Goal: Information Seeking & Learning: Learn about a topic

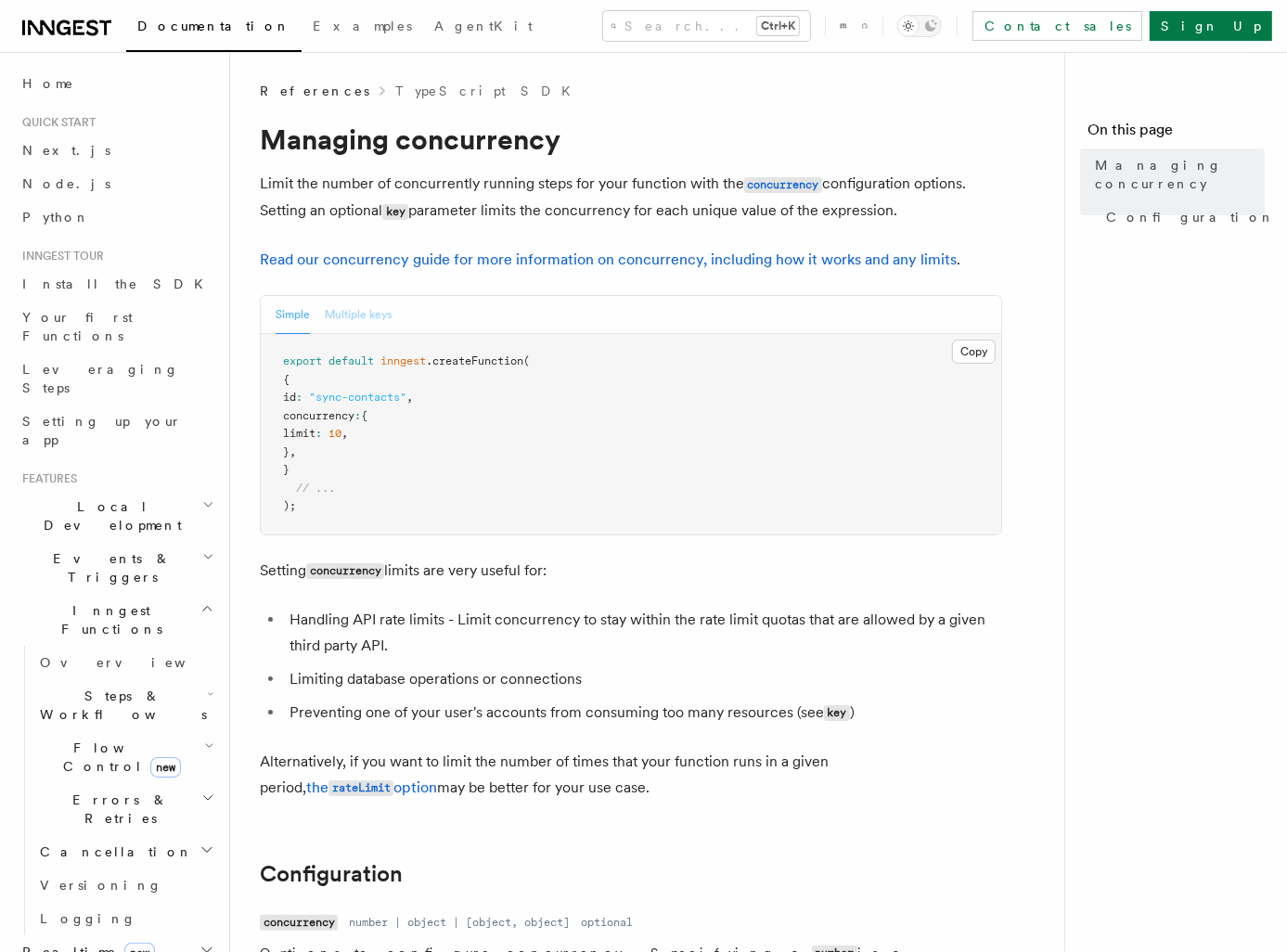
click at [353, 320] on button "Multiple keys" at bounding box center [358, 315] width 67 height 38
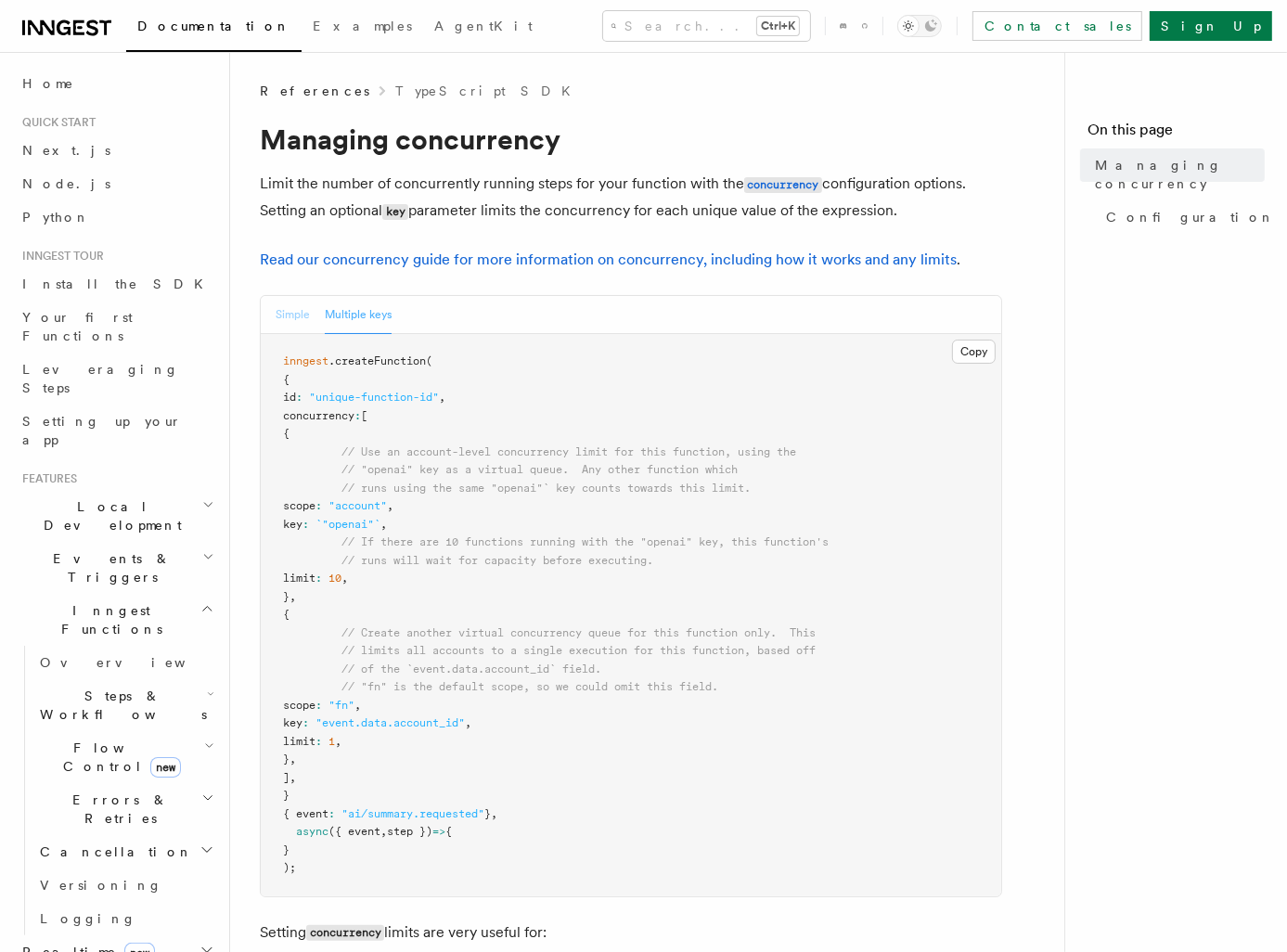
click at [290, 318] on button "Simple" at bounding box center [292, 315] width 34 height 38
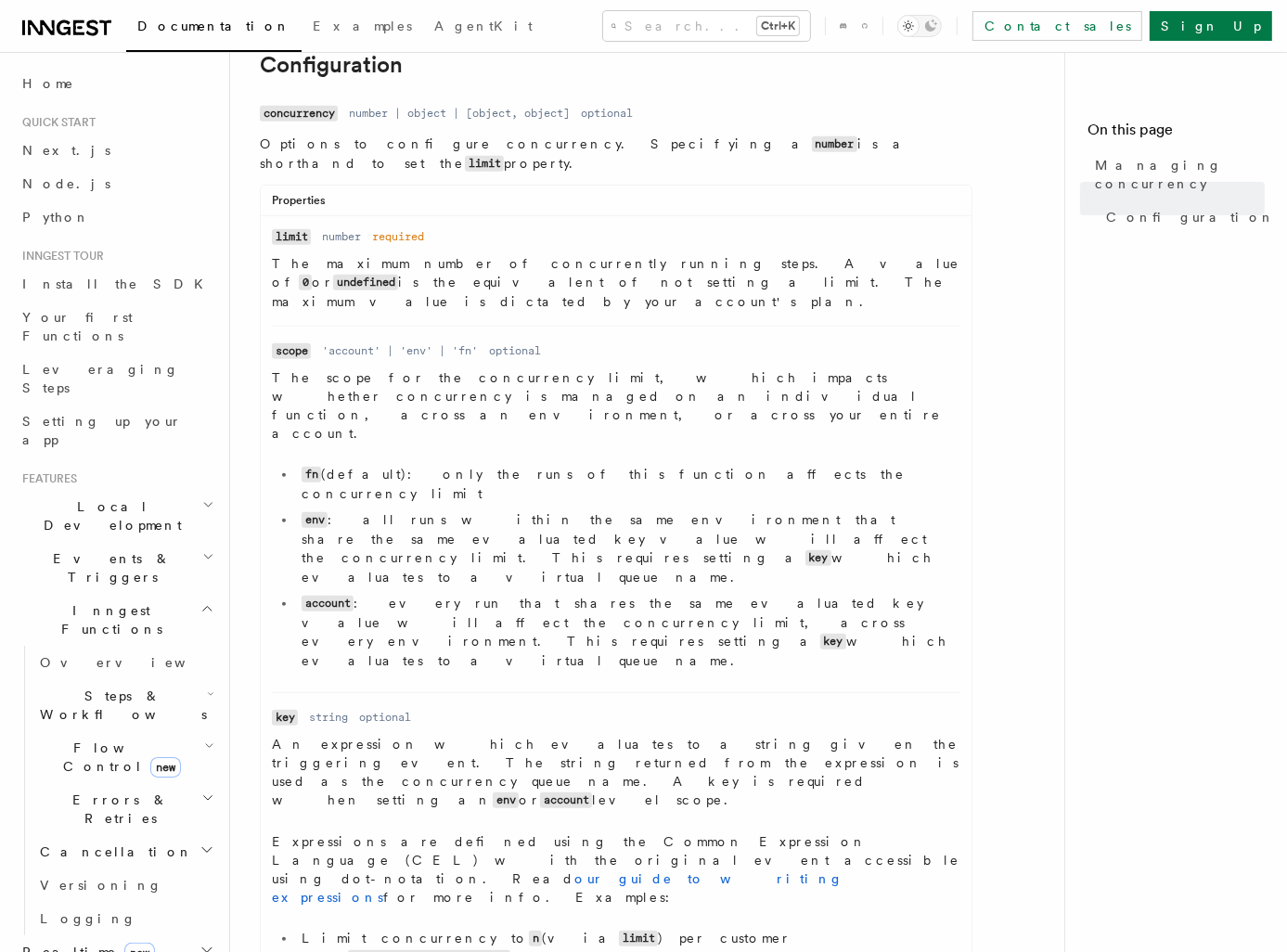
scroll to position [680, 0]
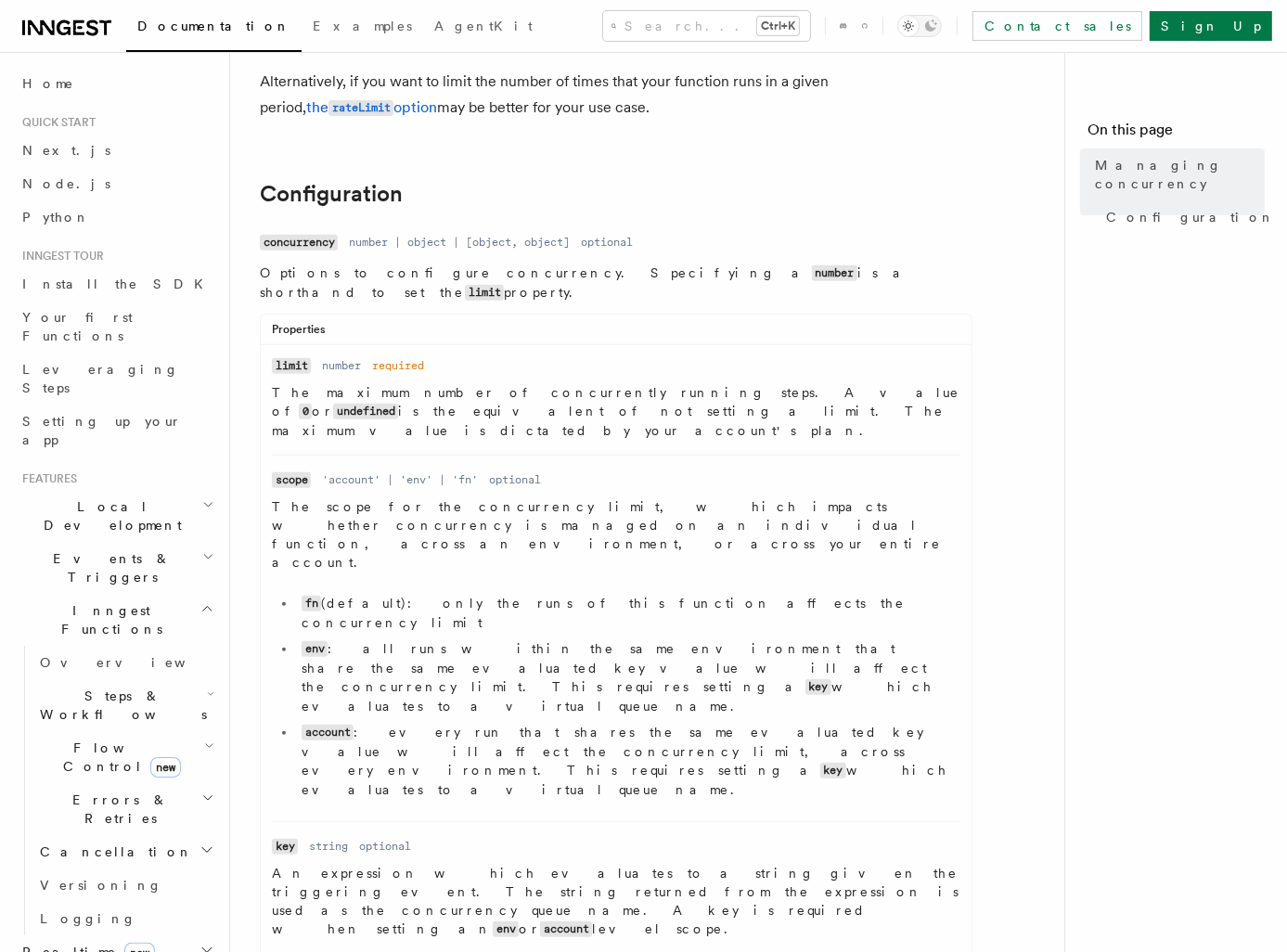
drag, startPoint x: 1212, startPoint y: 357, endPoint x: 973, endPoint y: 108, distance: 345.1
click at [1212, 357] on nav "On this page Managing concurrency Configuration" at bounding box center [1176, 502] width 223 height 900
click at [1207, 410] on nav "On this page Managing concurrency Configuration" at bounding box center [1176, 502] width 223 height 900
click at [49, 185] on span "Node.js" at bounding box center [67, 183] width 89 height 15
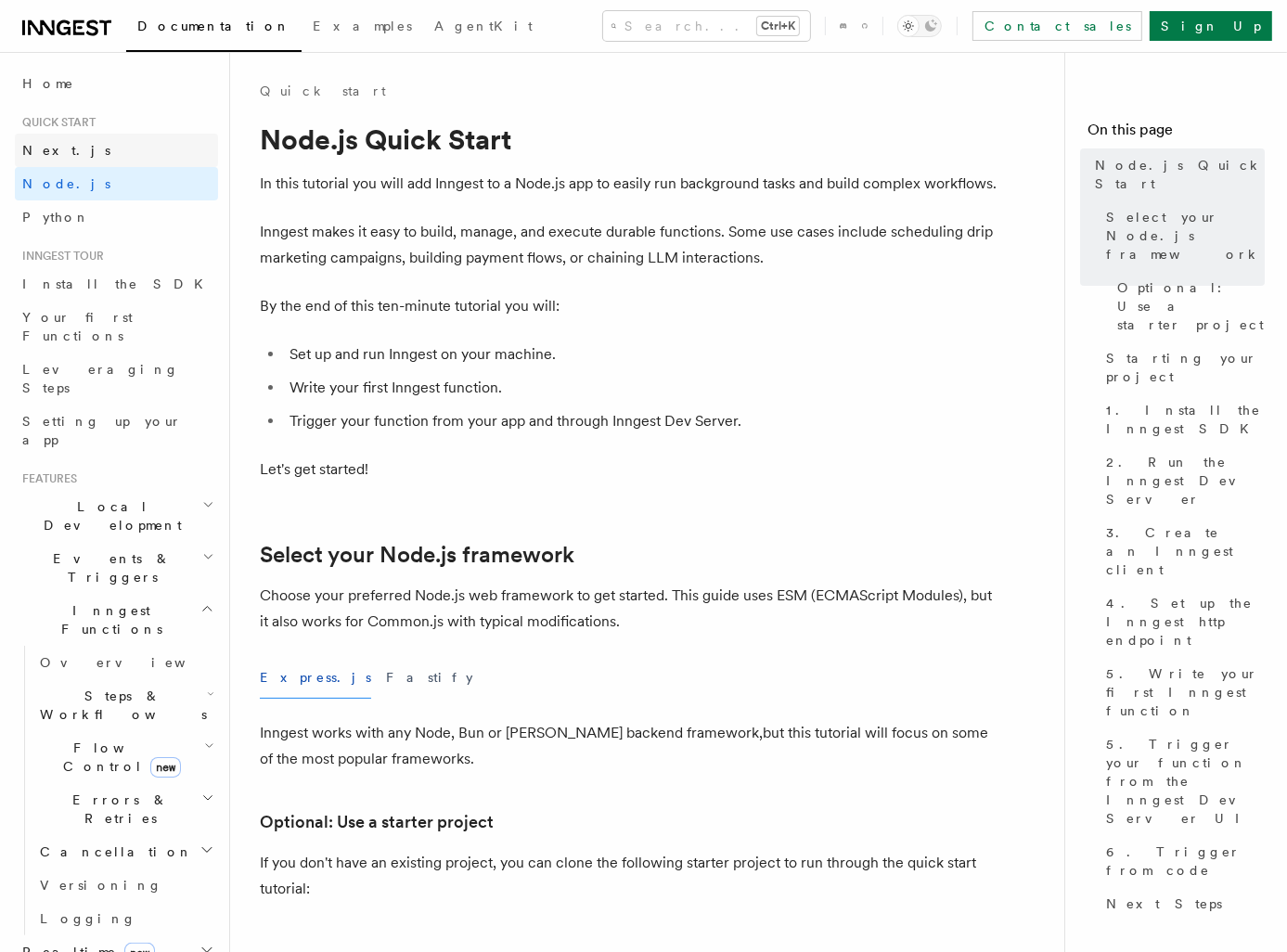
click at [63, 160] on link "Next.js" at bounding box center [116, 151] width 203 height 33
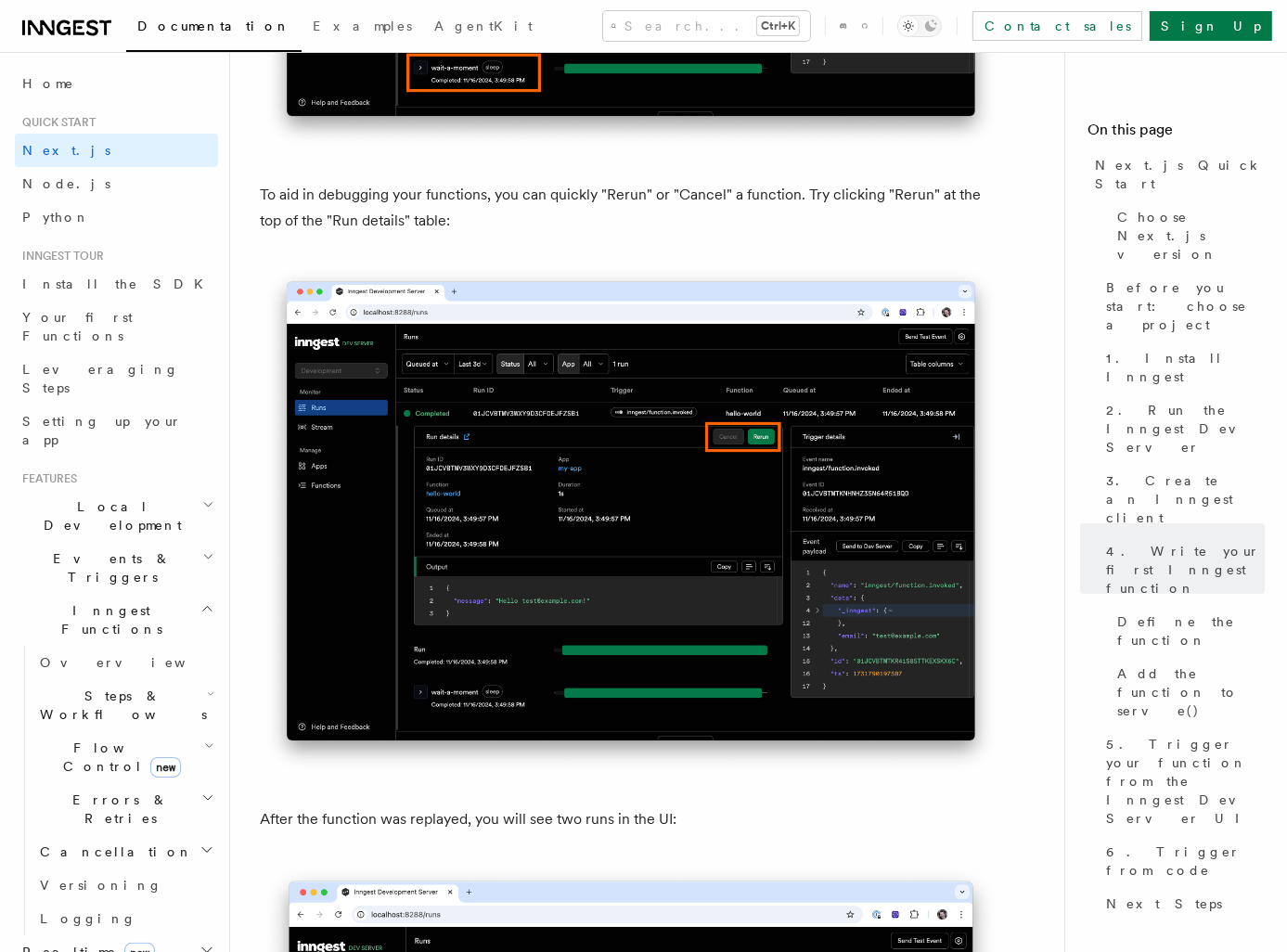
scroll to position [8071, 0]
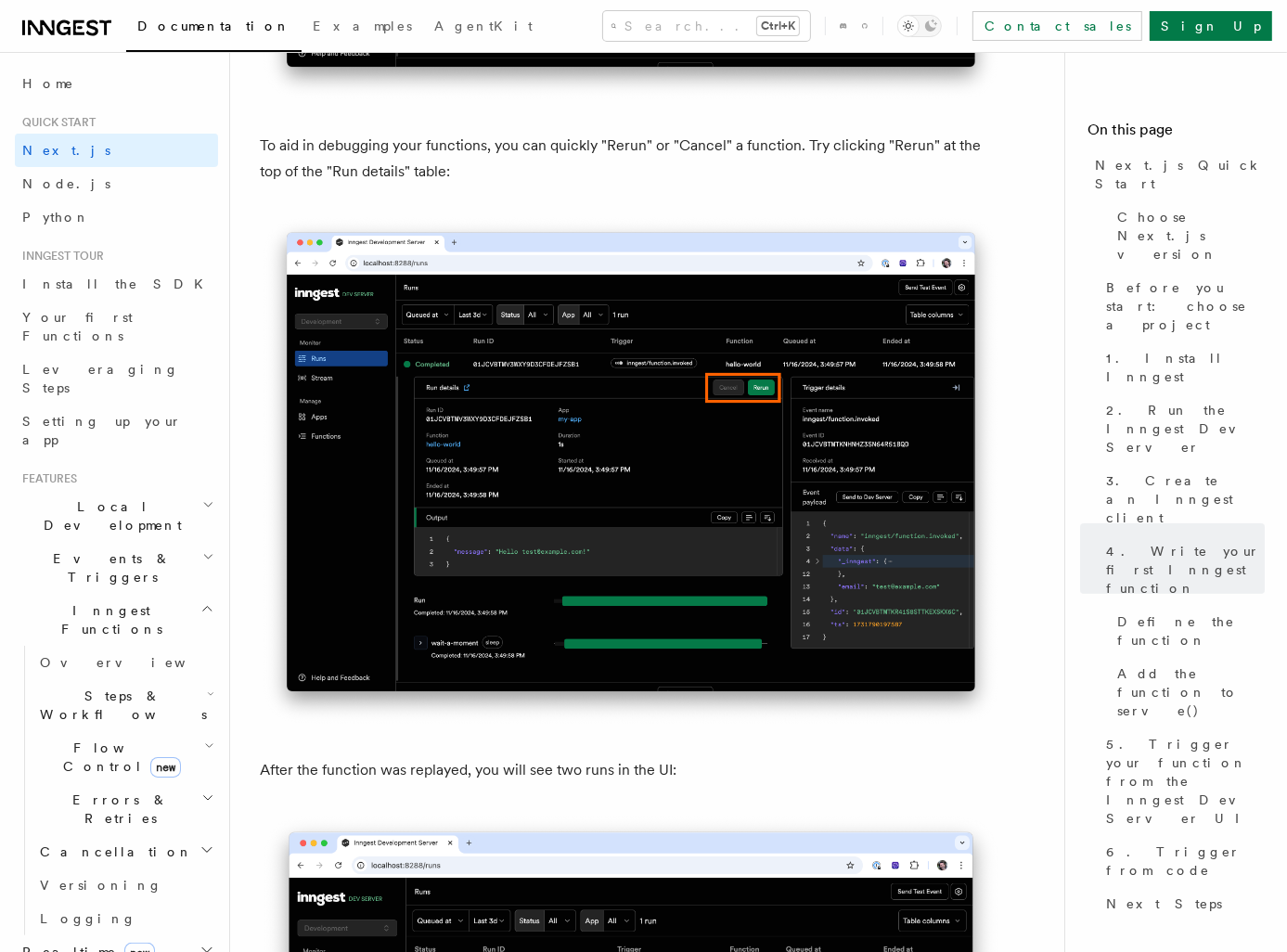
click at [1212, 735] on nav "On this page Next.js Quick Start Choose Next.js version Before you start: choos…" at bounding box center [1176, 502] width 223 height 900
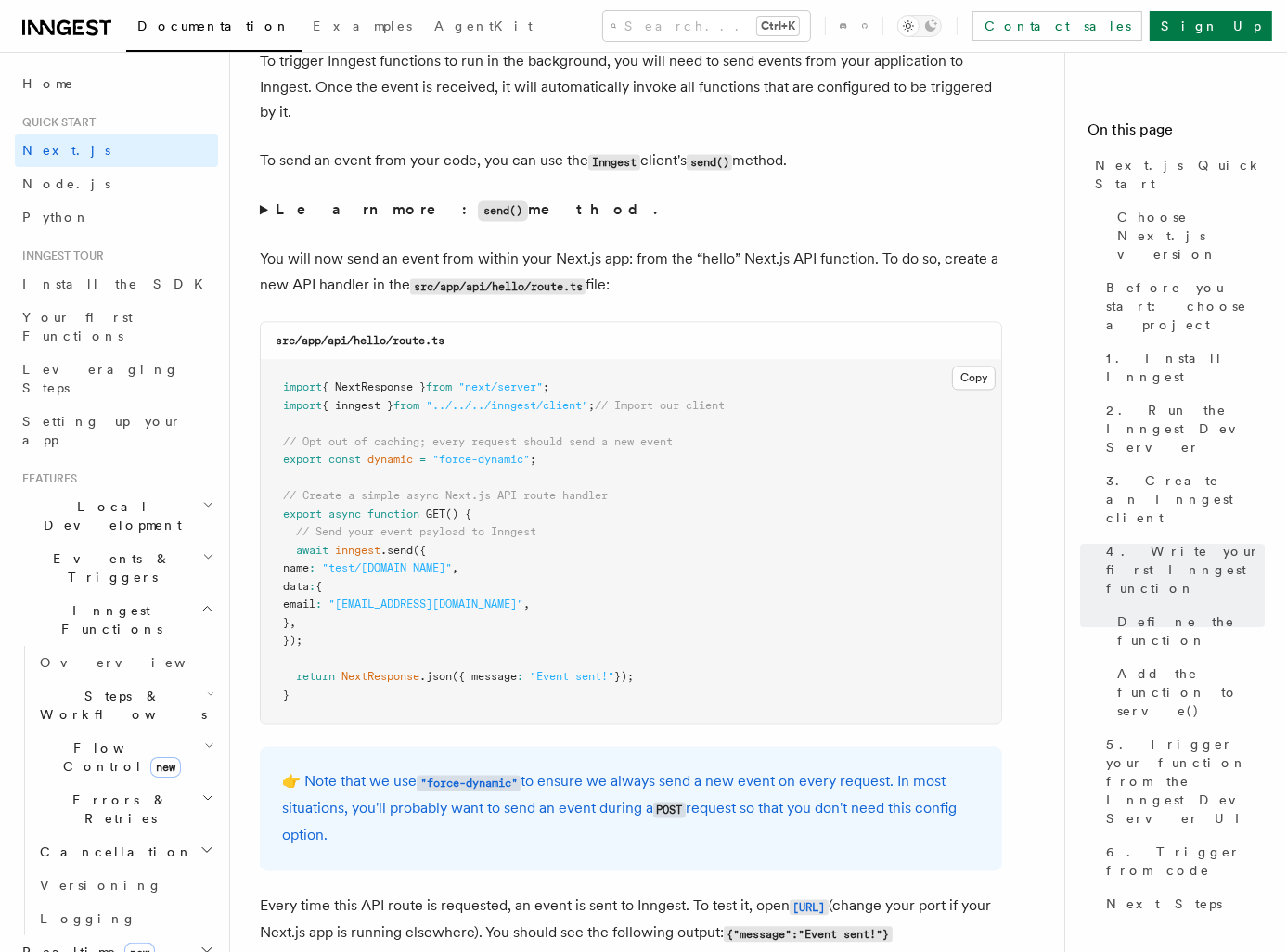
scroll to position [9554, 0]
click at [94, 738] on span "Flow Control new" at bounding box center [118, 757] width 171 height 37
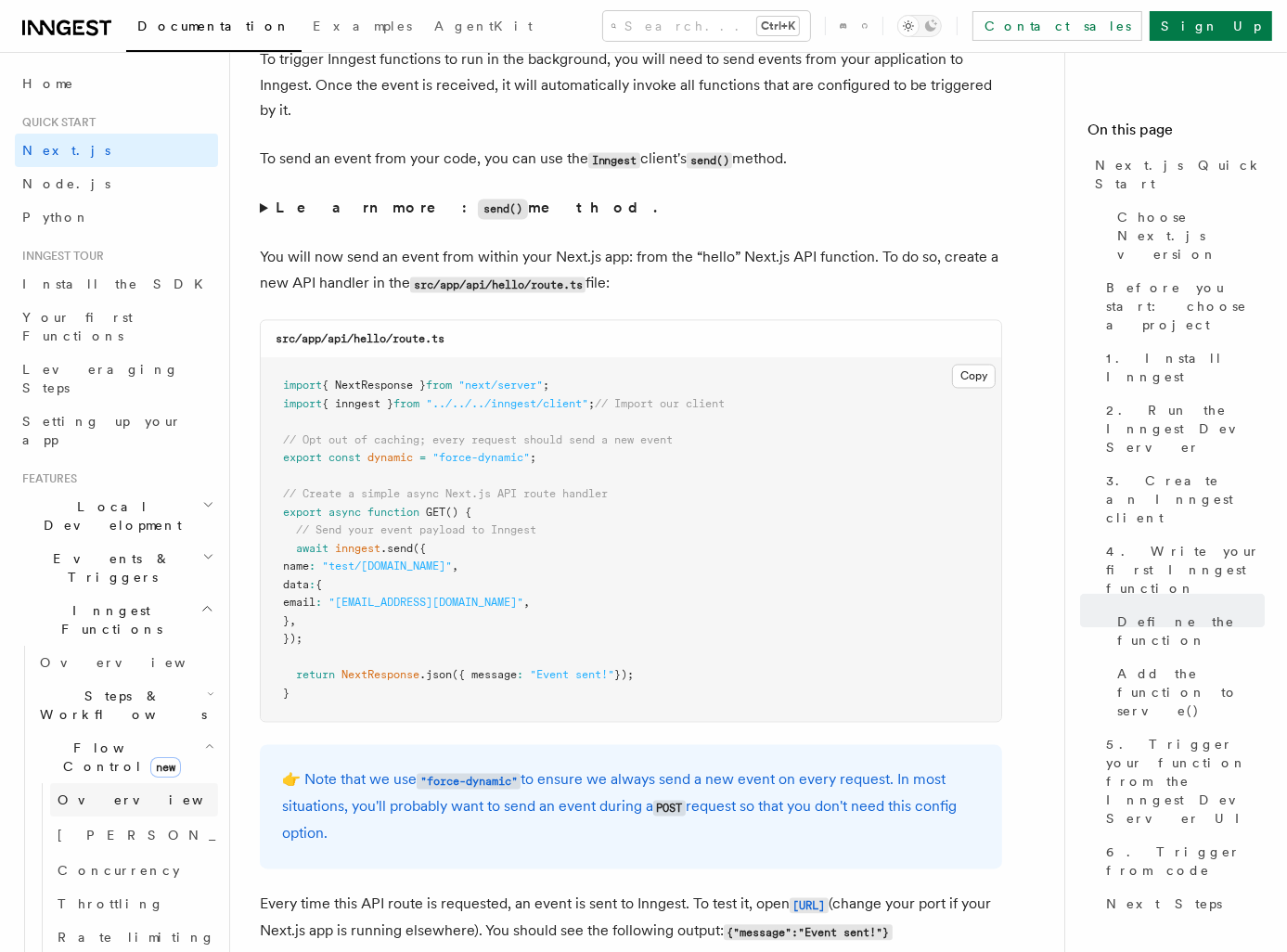
click at [97, 793] on span "Overview" at bounding box center [153, 799] width 191 height 15
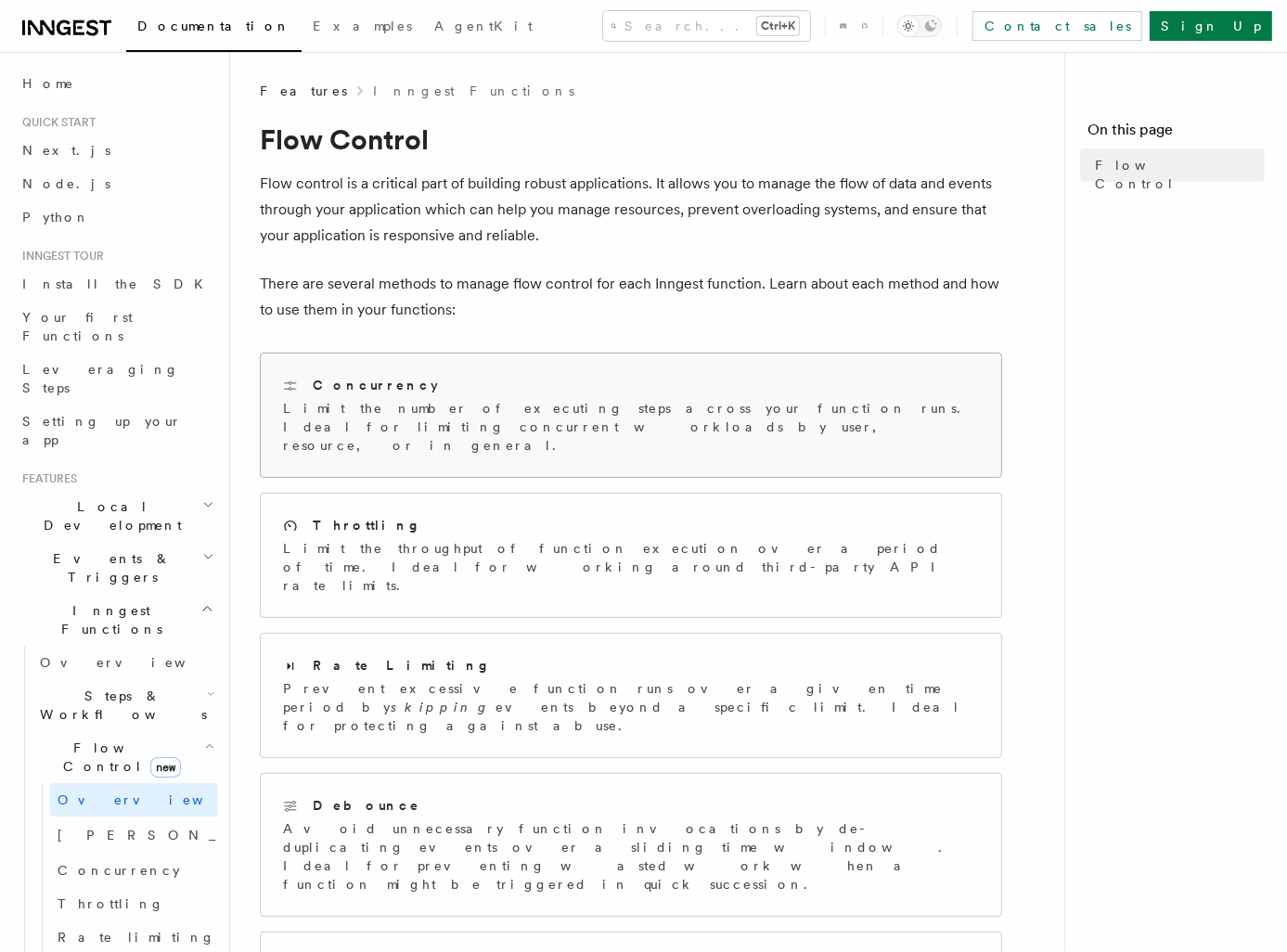
click at [421, 399] on p "Limit the number of executing steps across your function runs. Ideal for limiti…" at bounding box center [630, 426] width 696 height 56
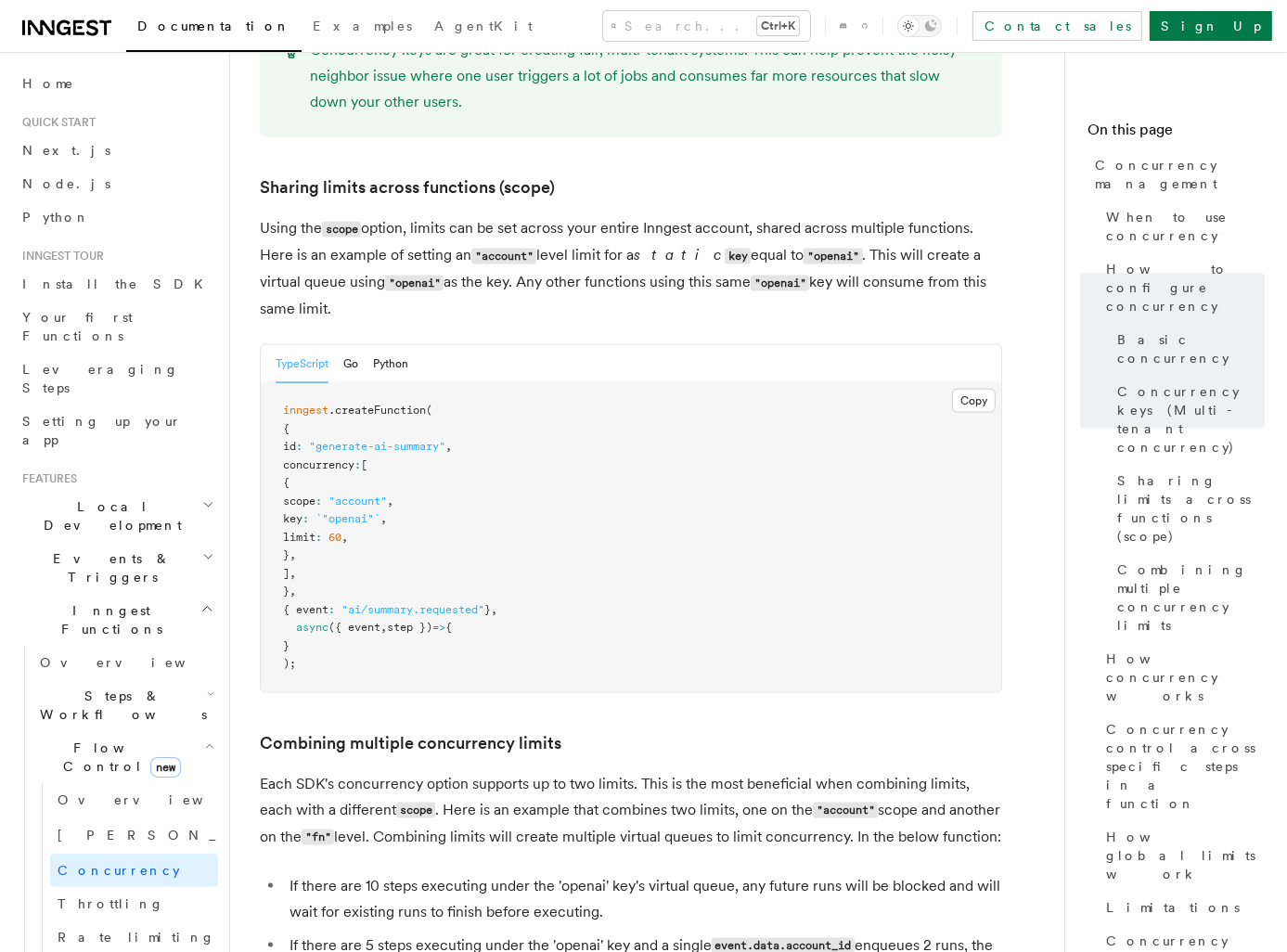
scroll to position [1577, 0]
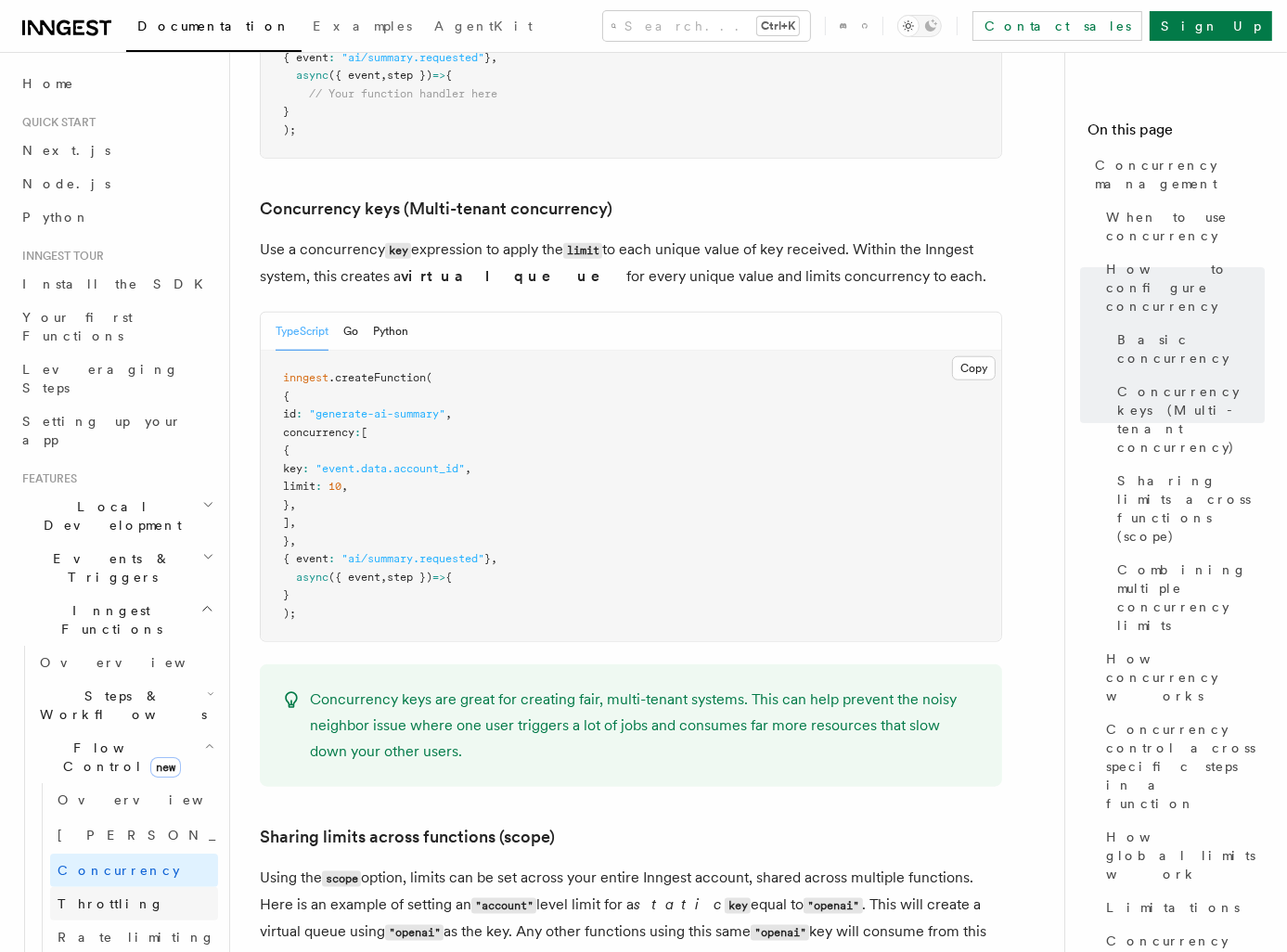
click at [74, 887] on link "Throttling" at bounding box center [134, 904] width 168 height 33
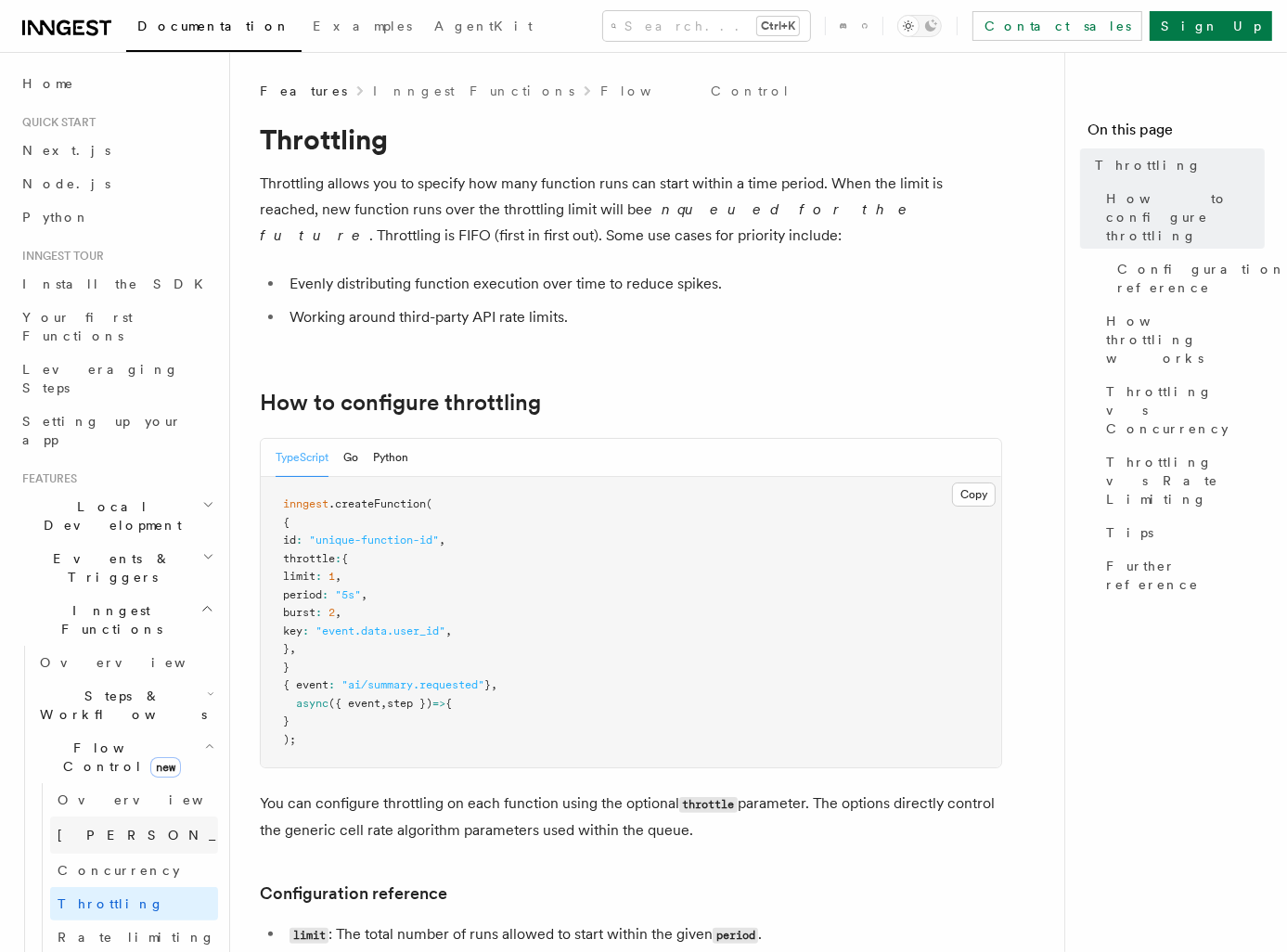
click at [89, 816] on link "[PERSON_NAME] new" at bounding box center [134, 835] width 168 height 37
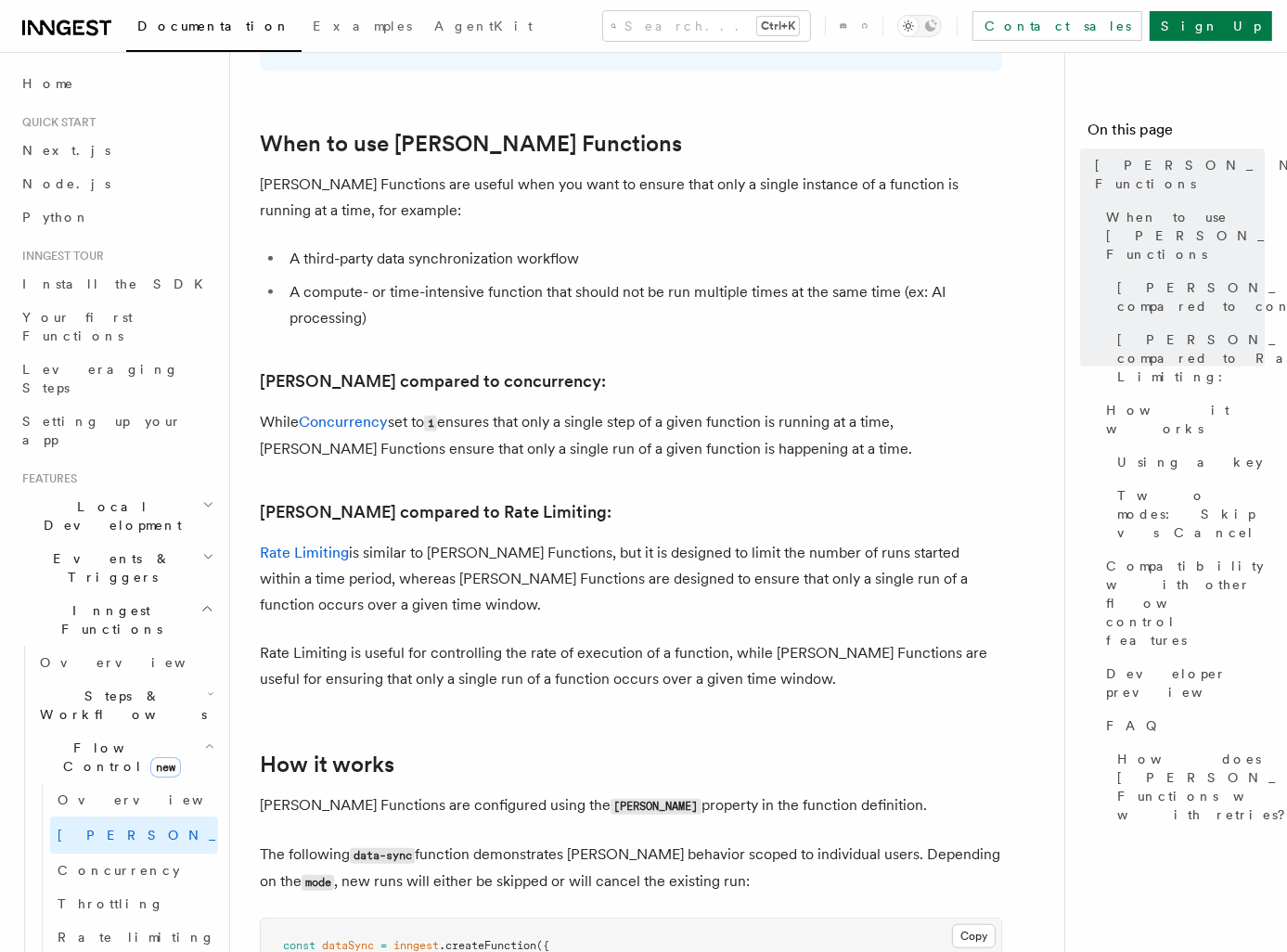
scroll to position [1391, 0]
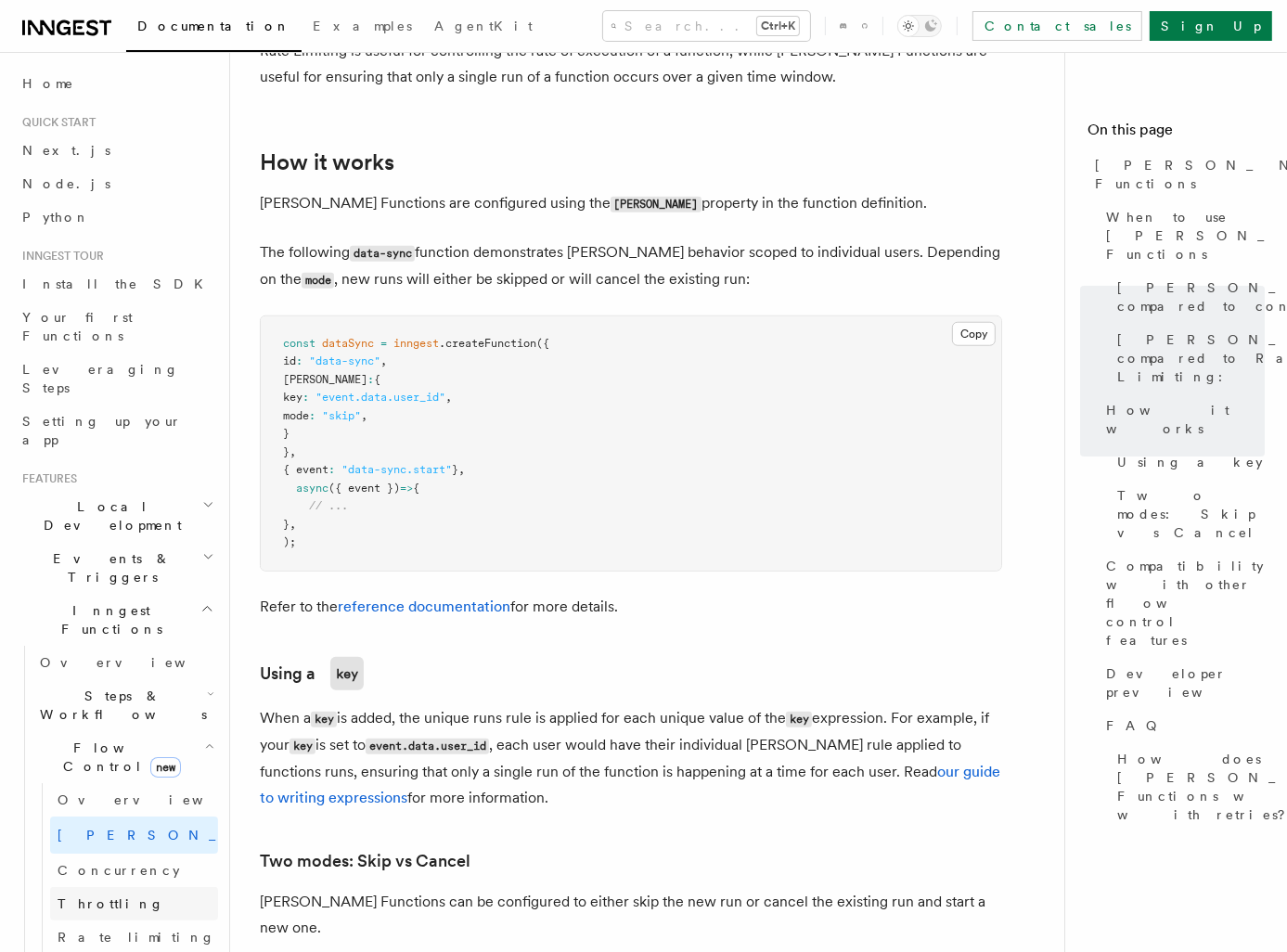
click at [90, 896] on span "Throttling" at bounding box center [110, 903] width 106 height 15
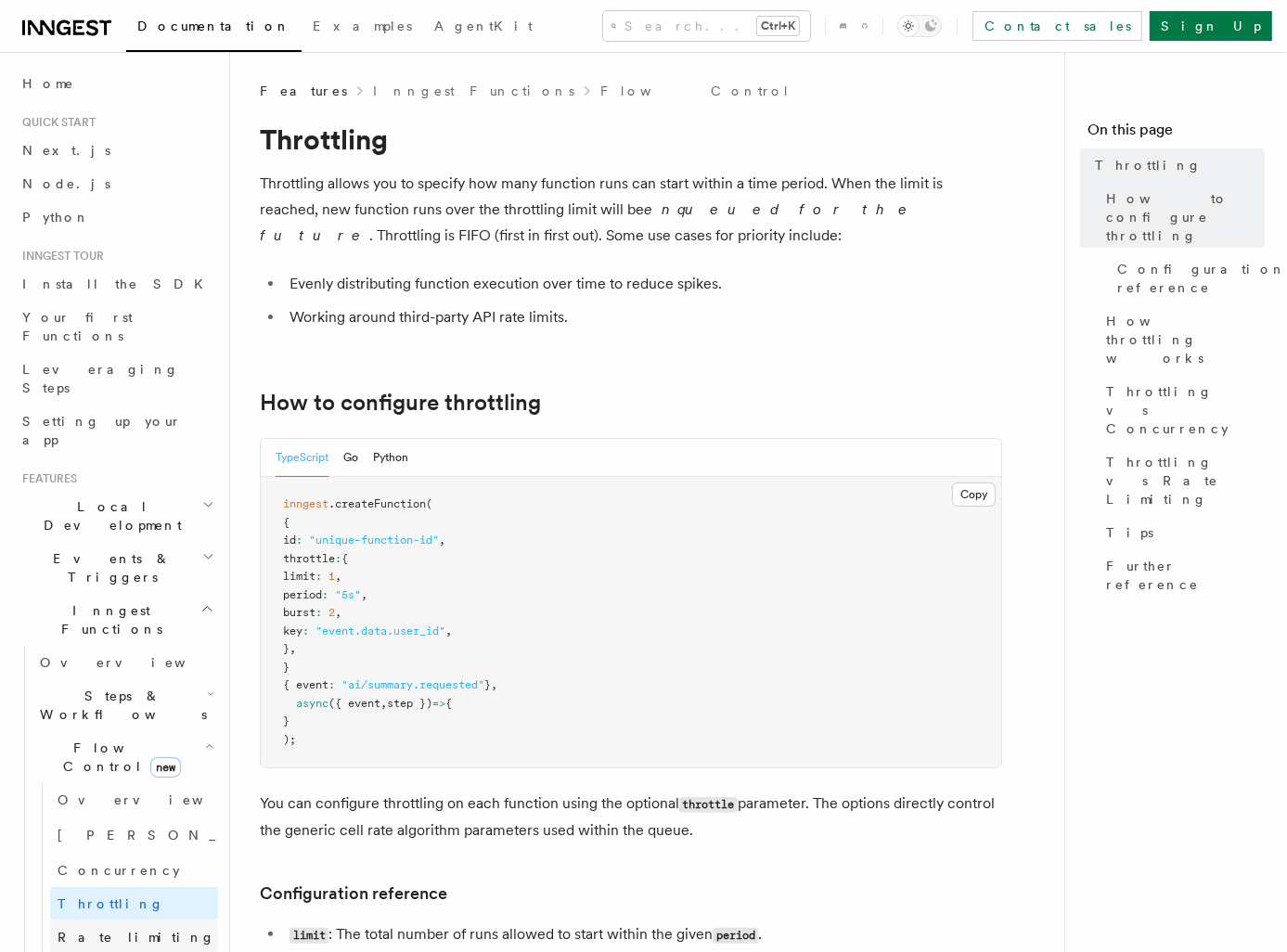
click at [91, 929] on span "Rate limiting" at bounding box center [136, 936] width 158 height 15
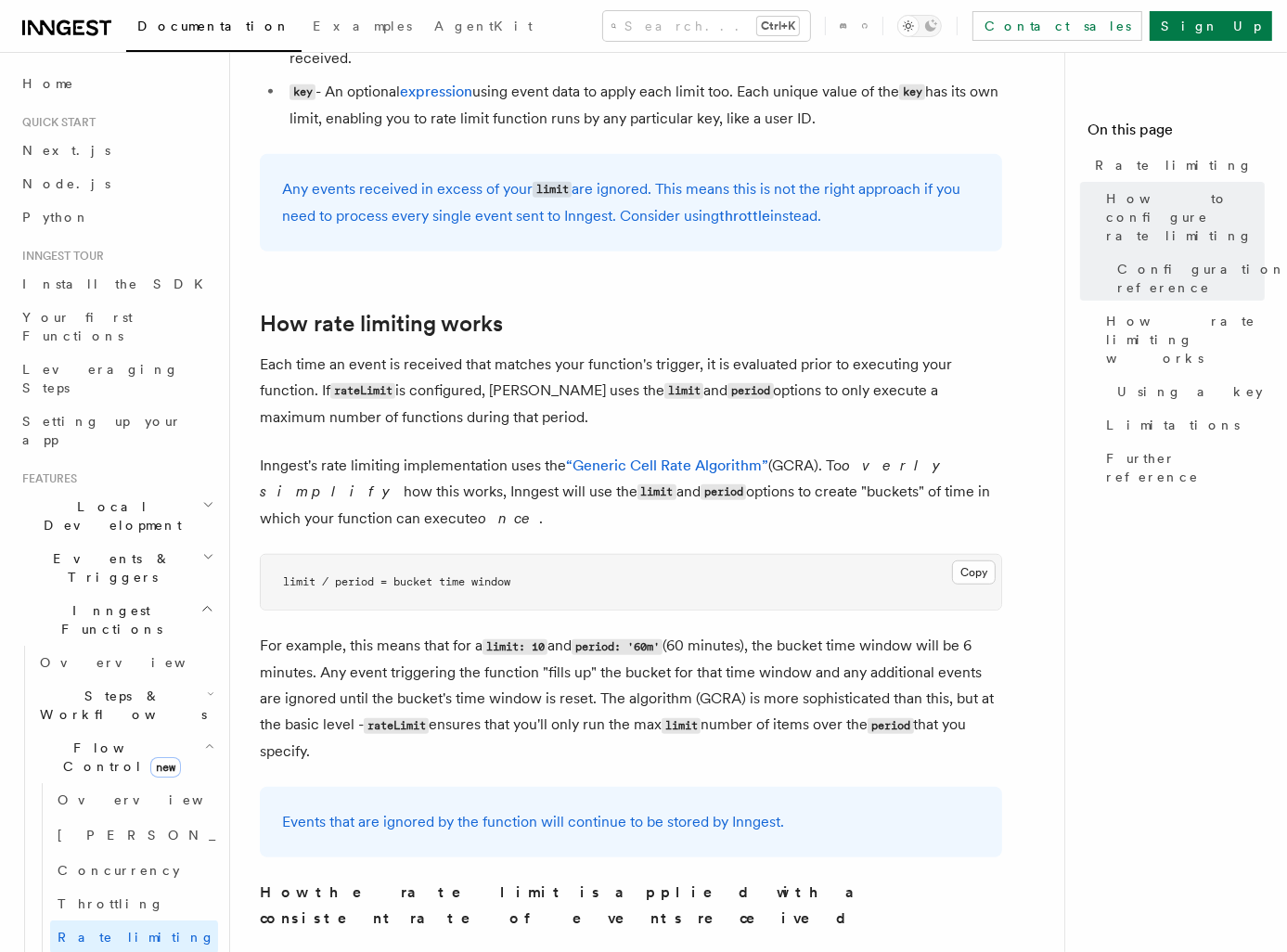
scroll to position [927, 0]
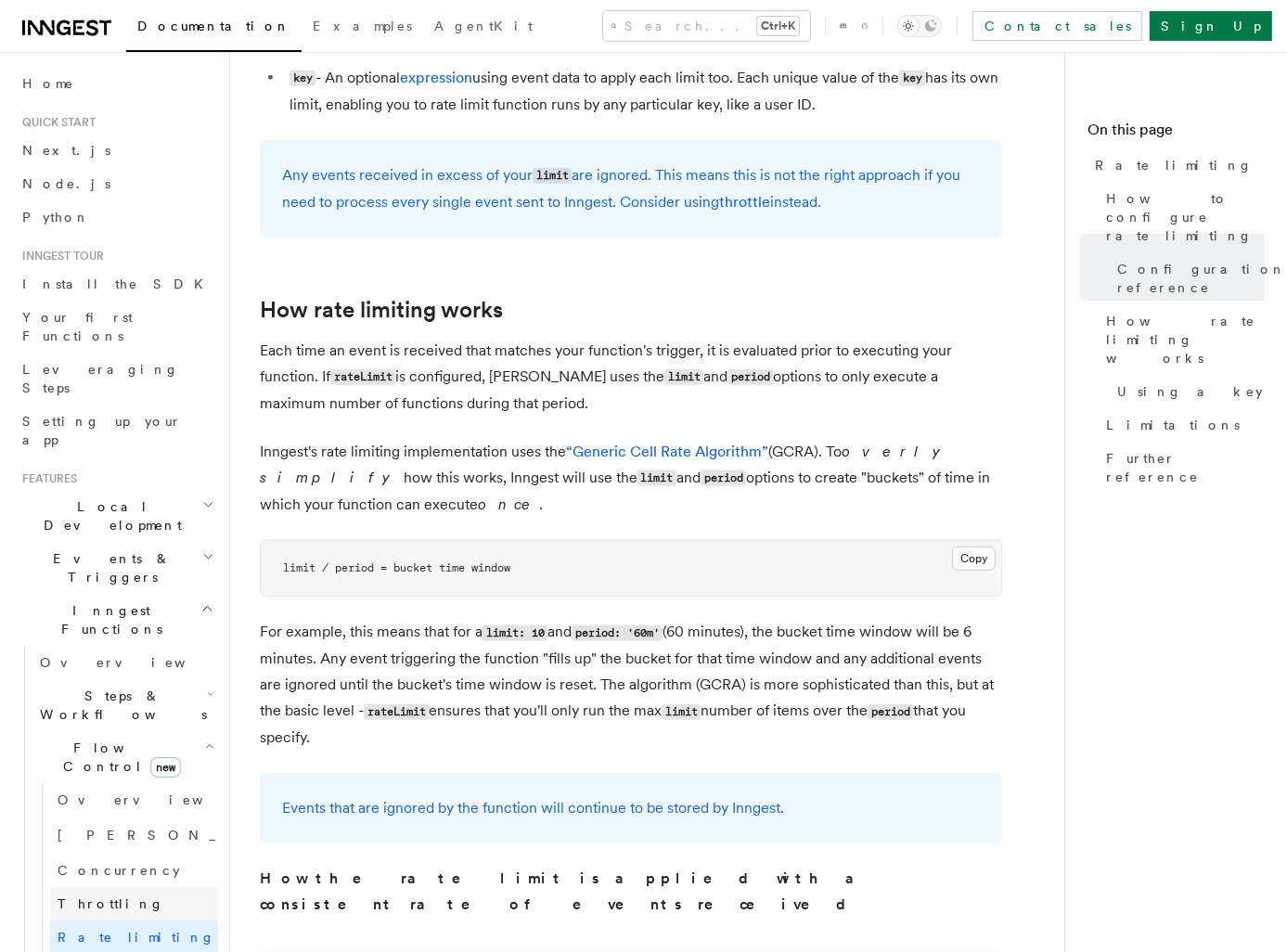
click at [123, 887] on link "Throttling" at bounding box center [134, 904] width 168 height 33
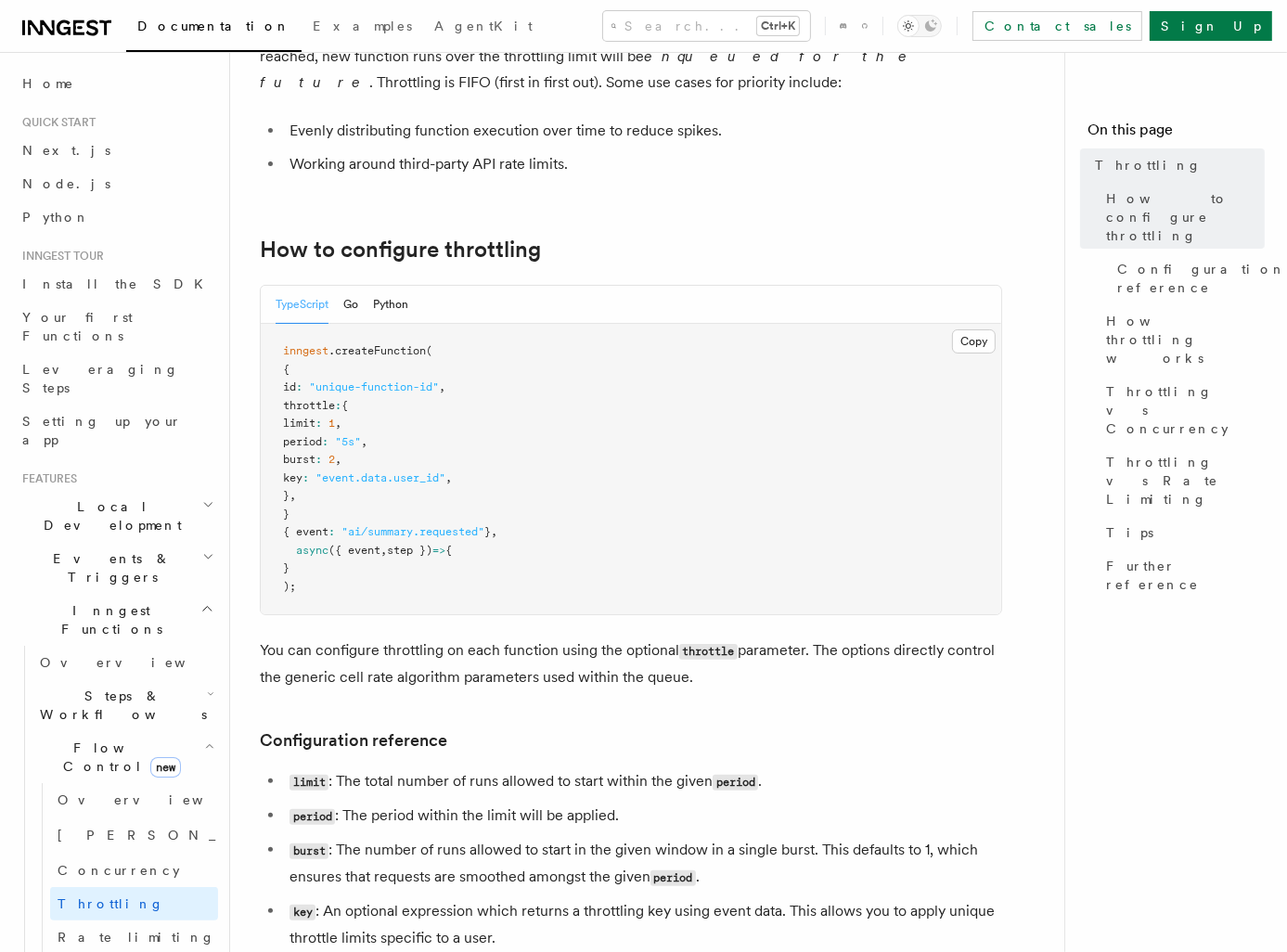
scroll to position [185, 0]
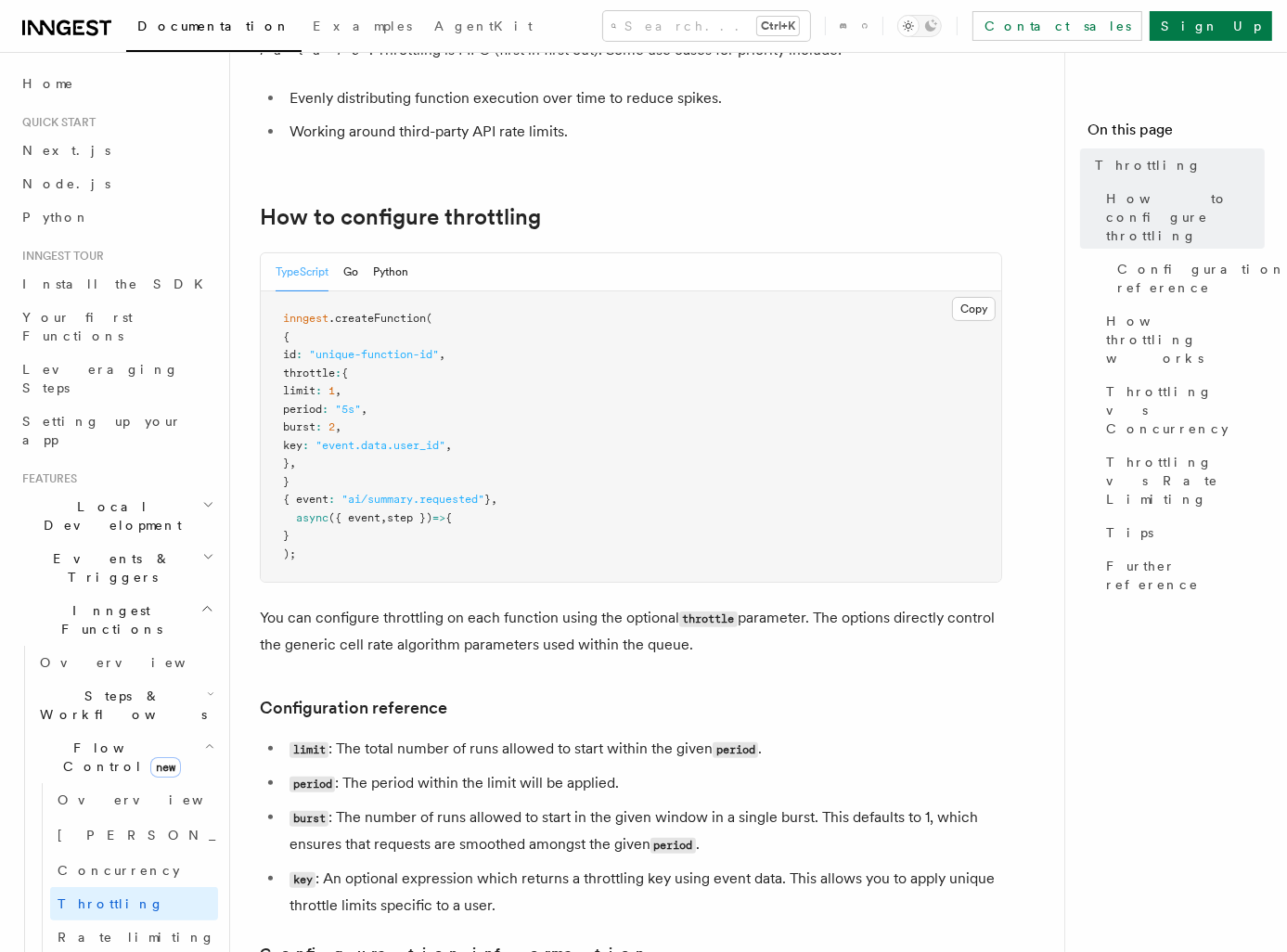
click at [113, 951] on span "Debouncing" at bounding box center [124, 970] width 134 height 15
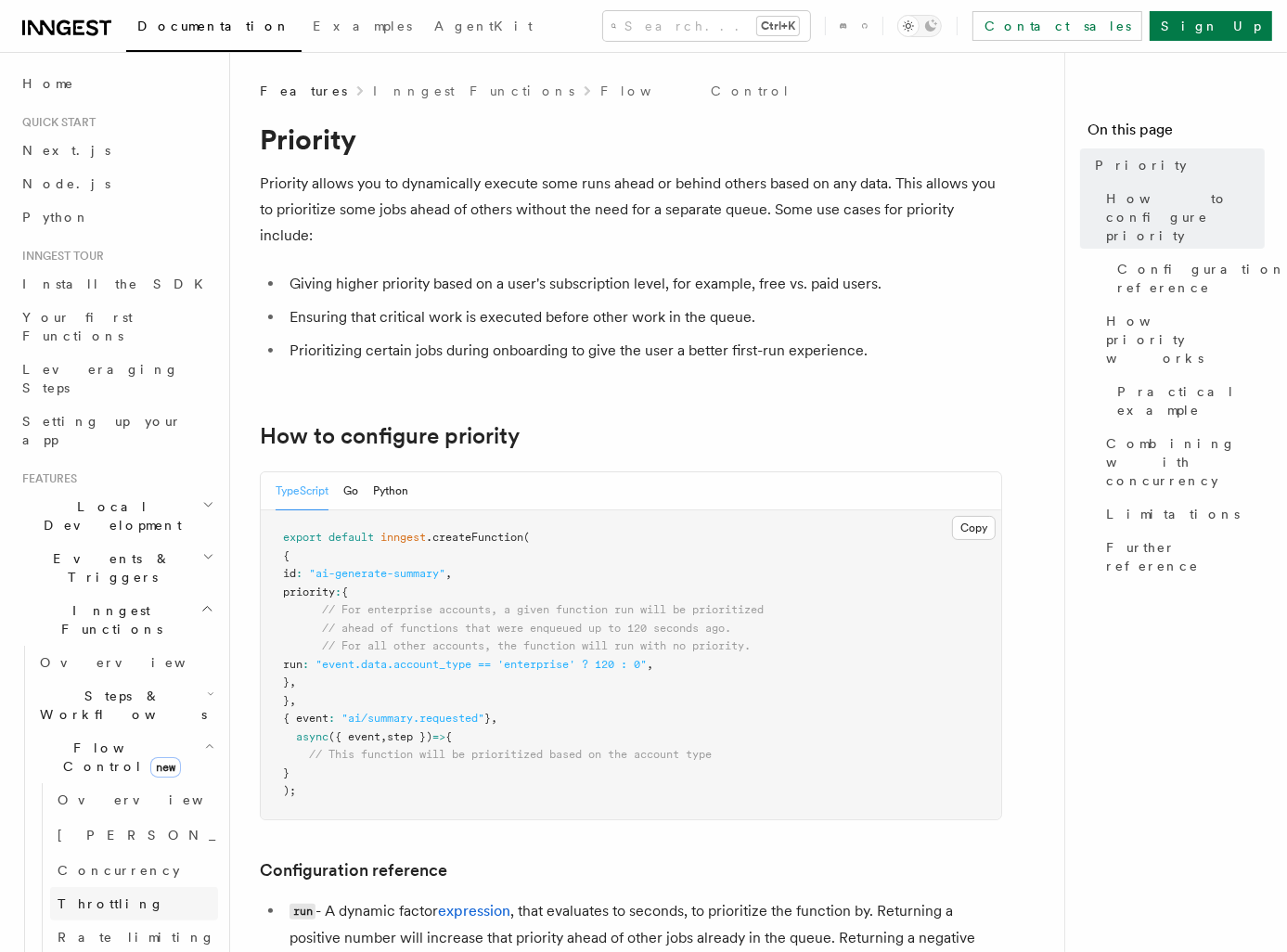
click at [99, 896] on span "Throttling" at bounding box center [110, 903] width 106 height 15
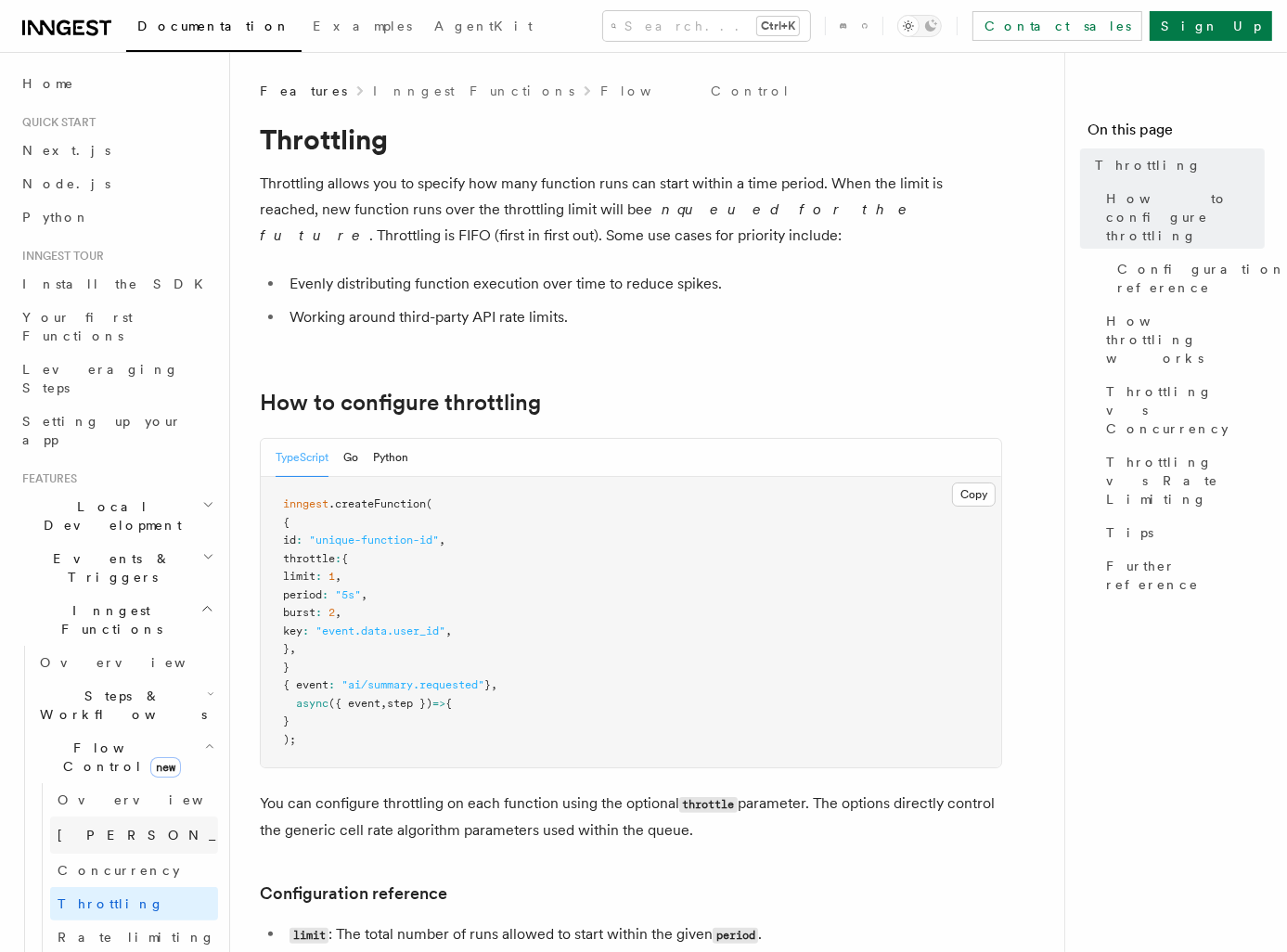
click at [75, 828] on span "[PERSON_NAME]" at bounding box center [193, 835] width 272 height 15
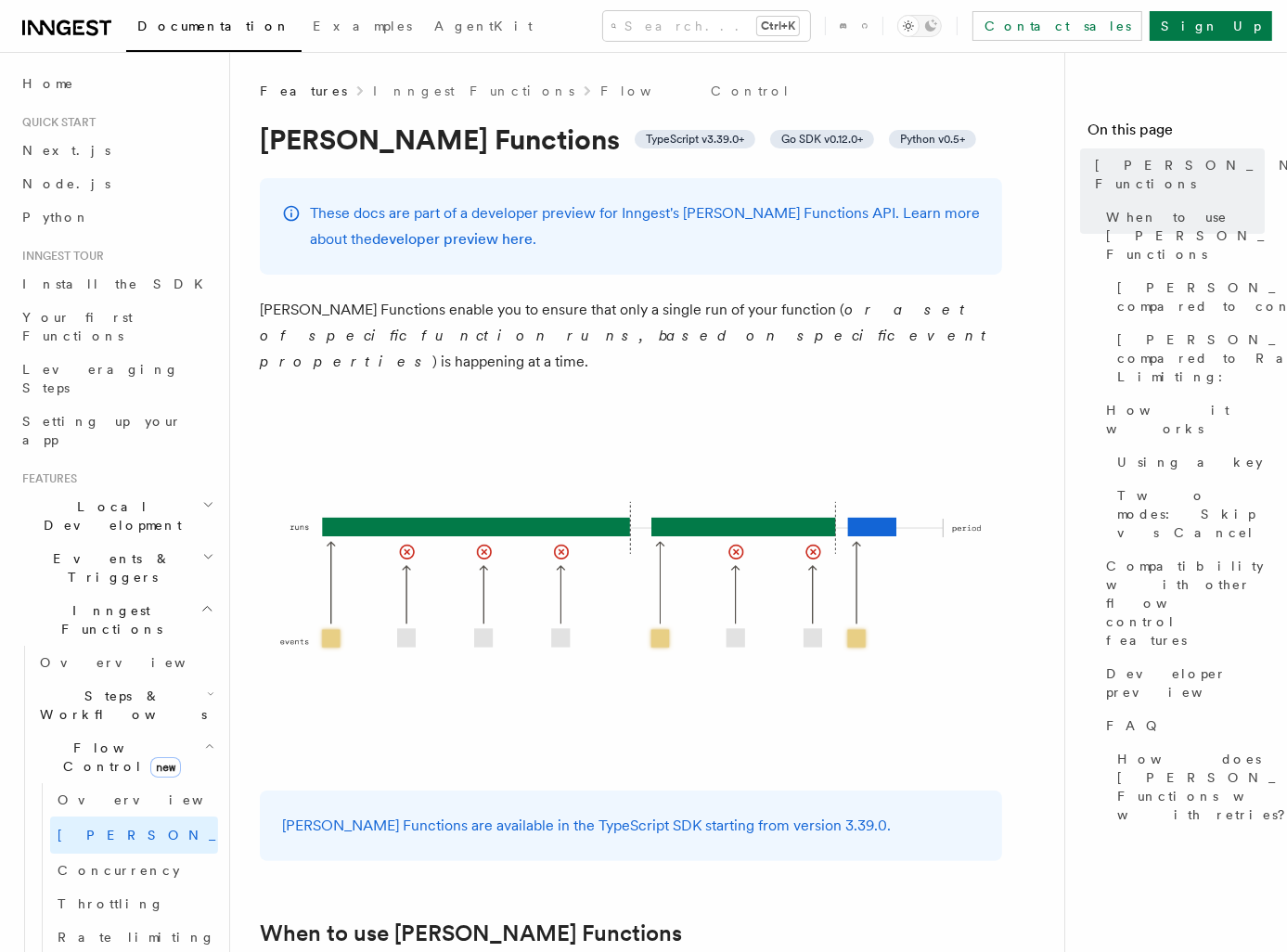
click at [1156, 701] on nav "On this page [PERSON_NAME] Functions When to use [PERSON_NAME] Functions [PERSO…" at bounding box center [1176, 502] width 223 height 900
click at [86, 862] on span "Concurrency" at bounding box center [118, 869] width 122 height 15
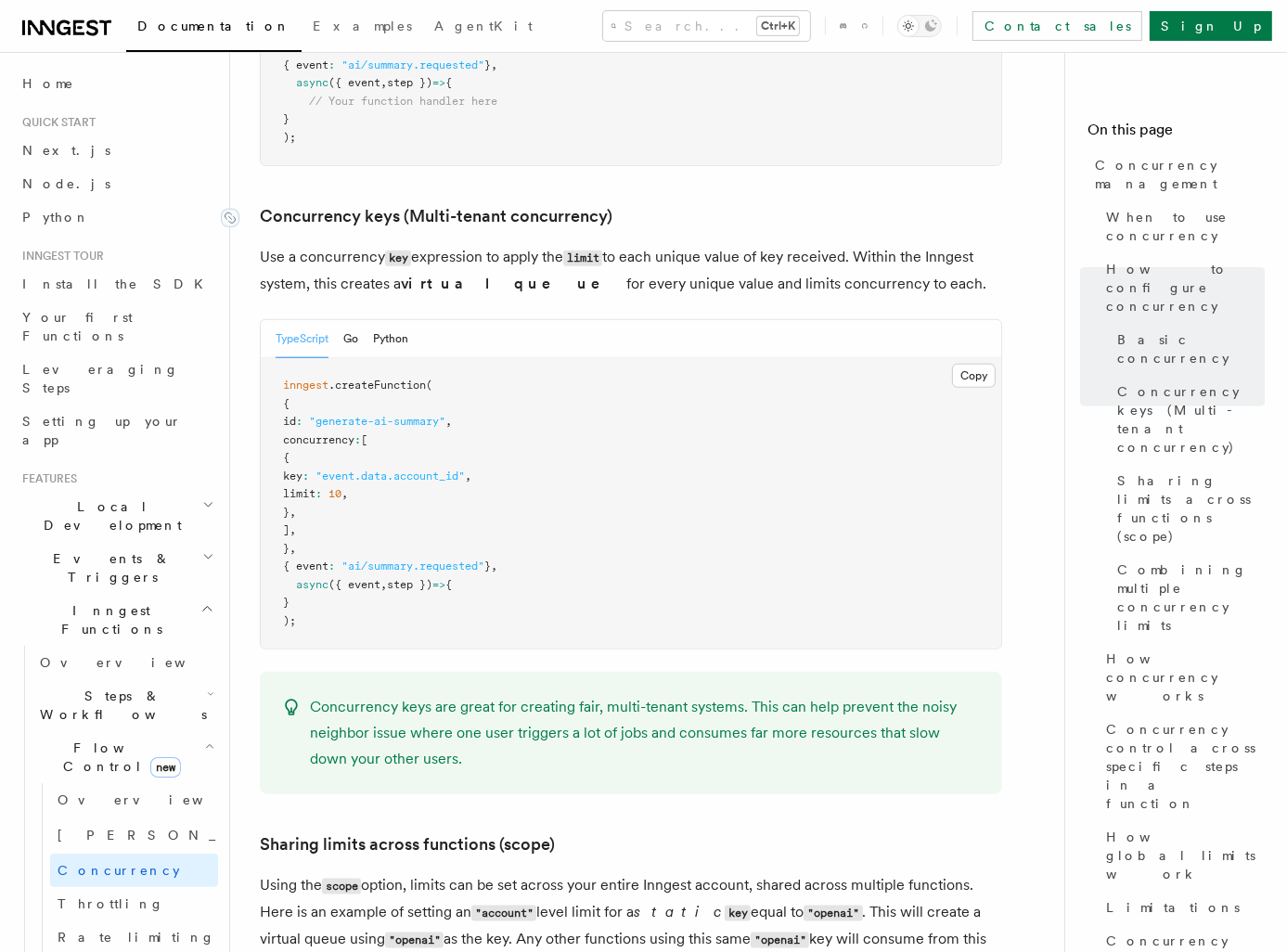
scroll to position [1577, 0]
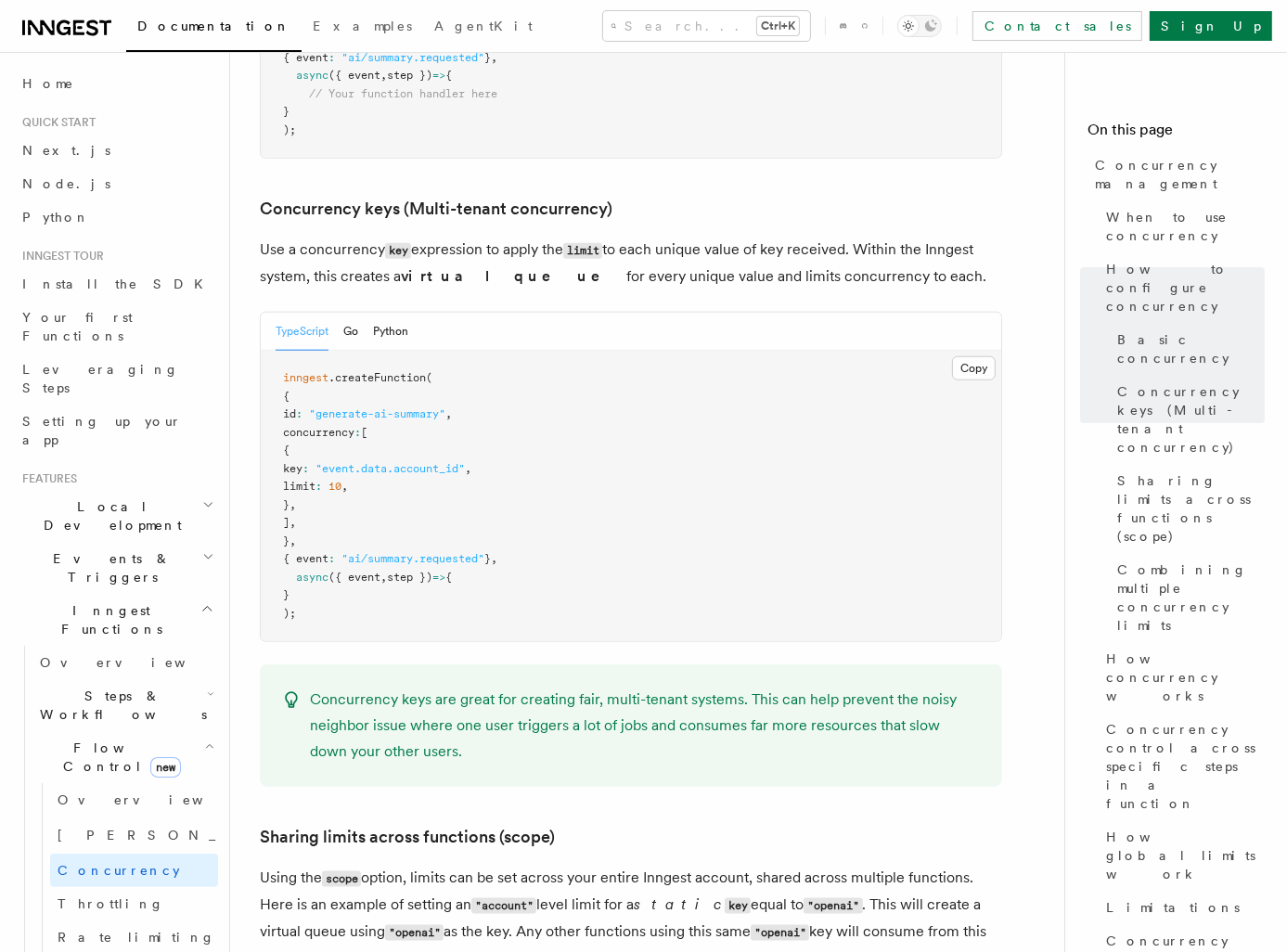
click at [1227, 108] on nav "On this page Concurrency management When to use concurrency How to configure co…" at bounding box center [1176, 502] width 223 height 900
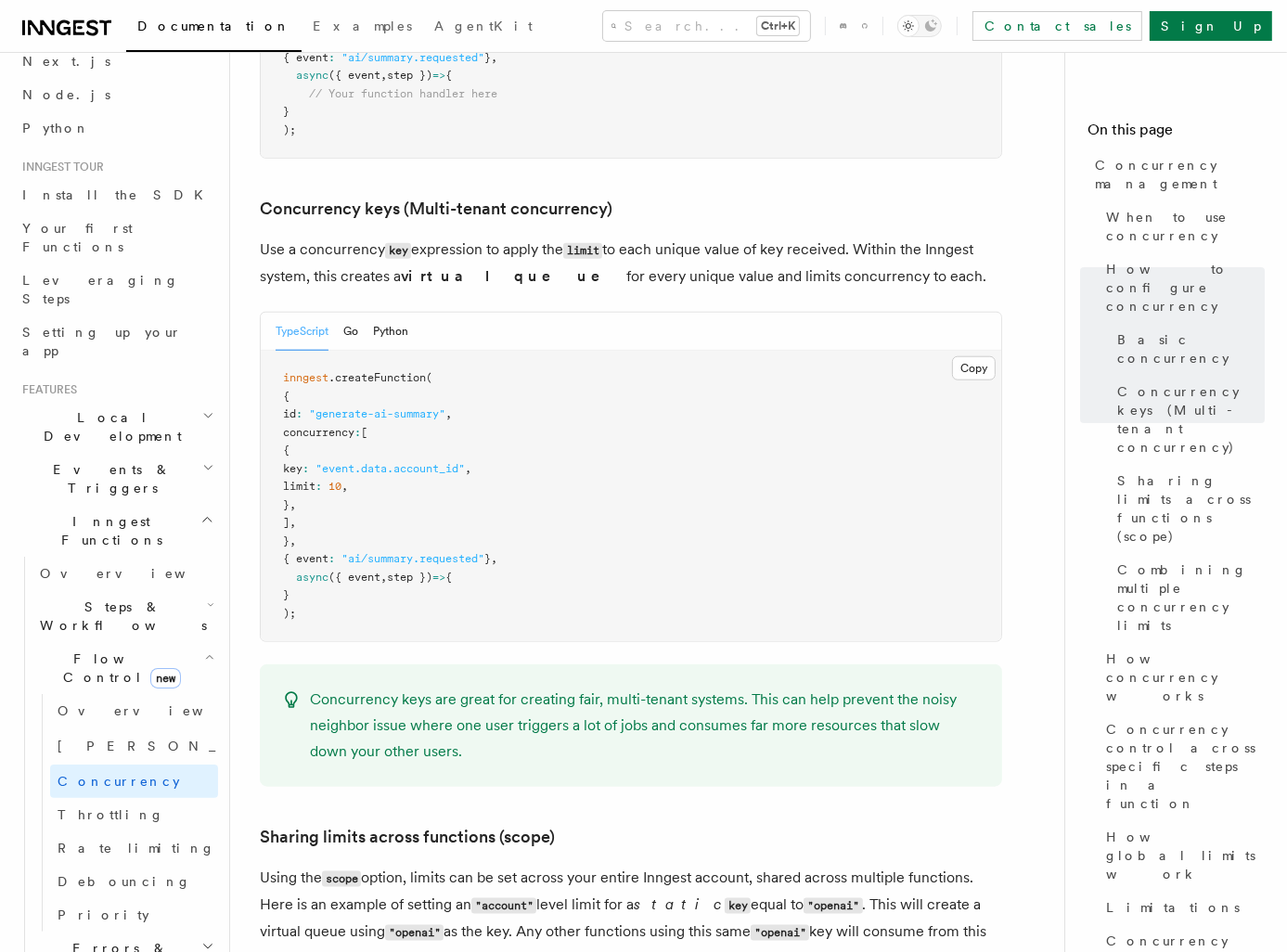
scroll to position [93, 0]
click at [110, 837] on span "Rate limiting" at bounding box center [136, 844] width 158 height 15
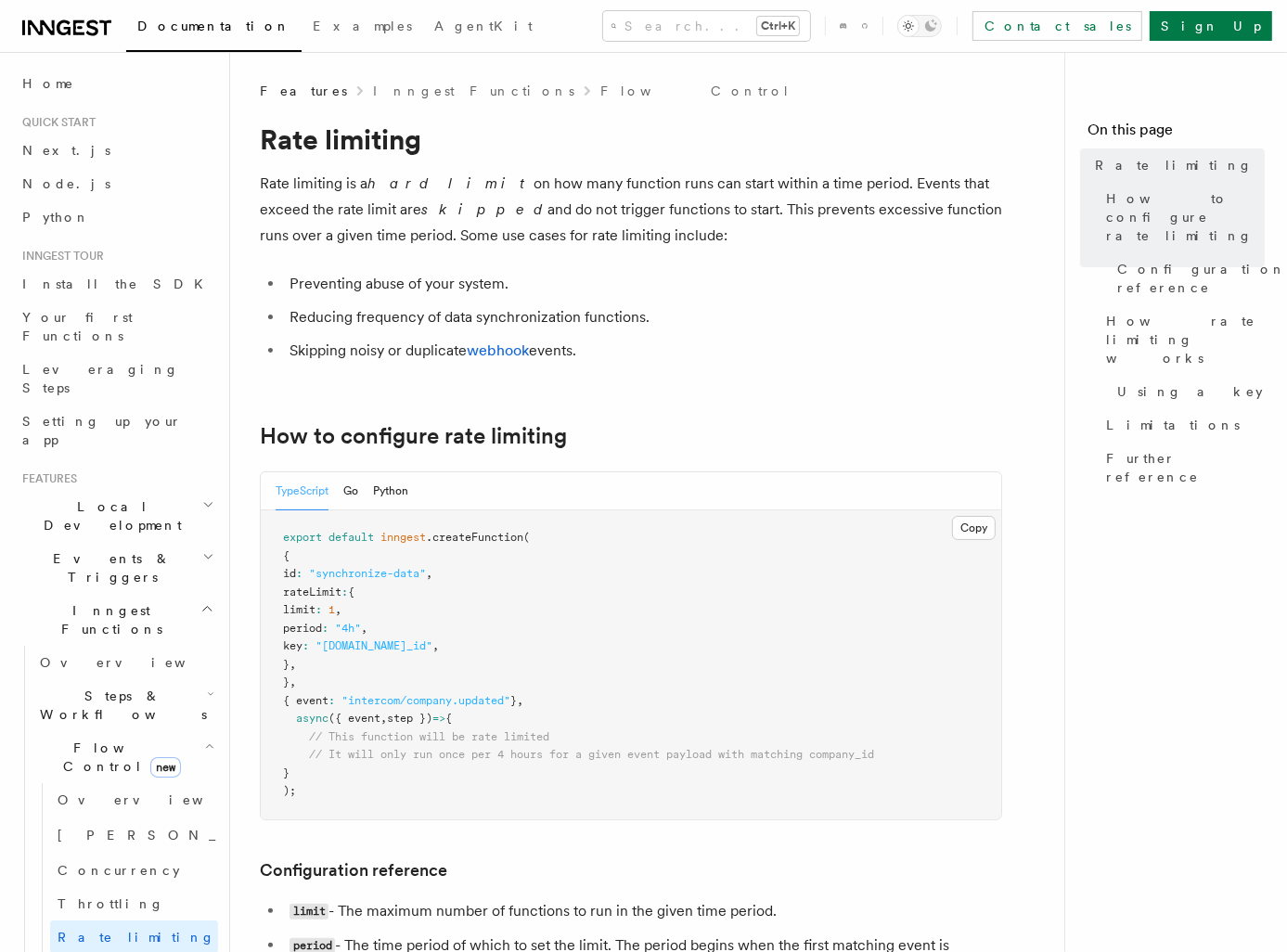
click at [97, 951] on span "Debouncing" at bounding box center [124, 970] width 134 height 15
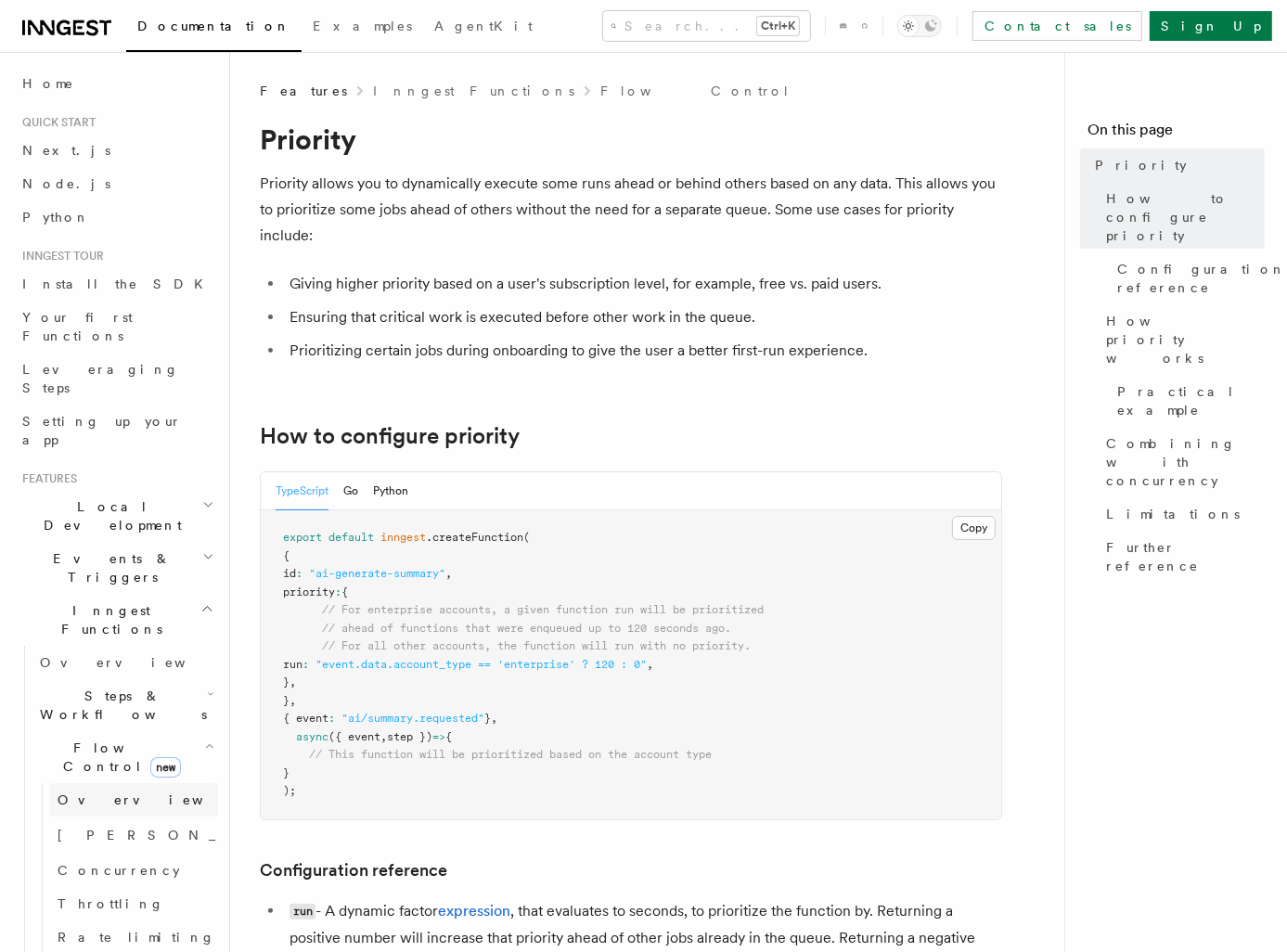
click at [89, 793] on span "Overview" at bounding box center [153, 799] width 191 height 15
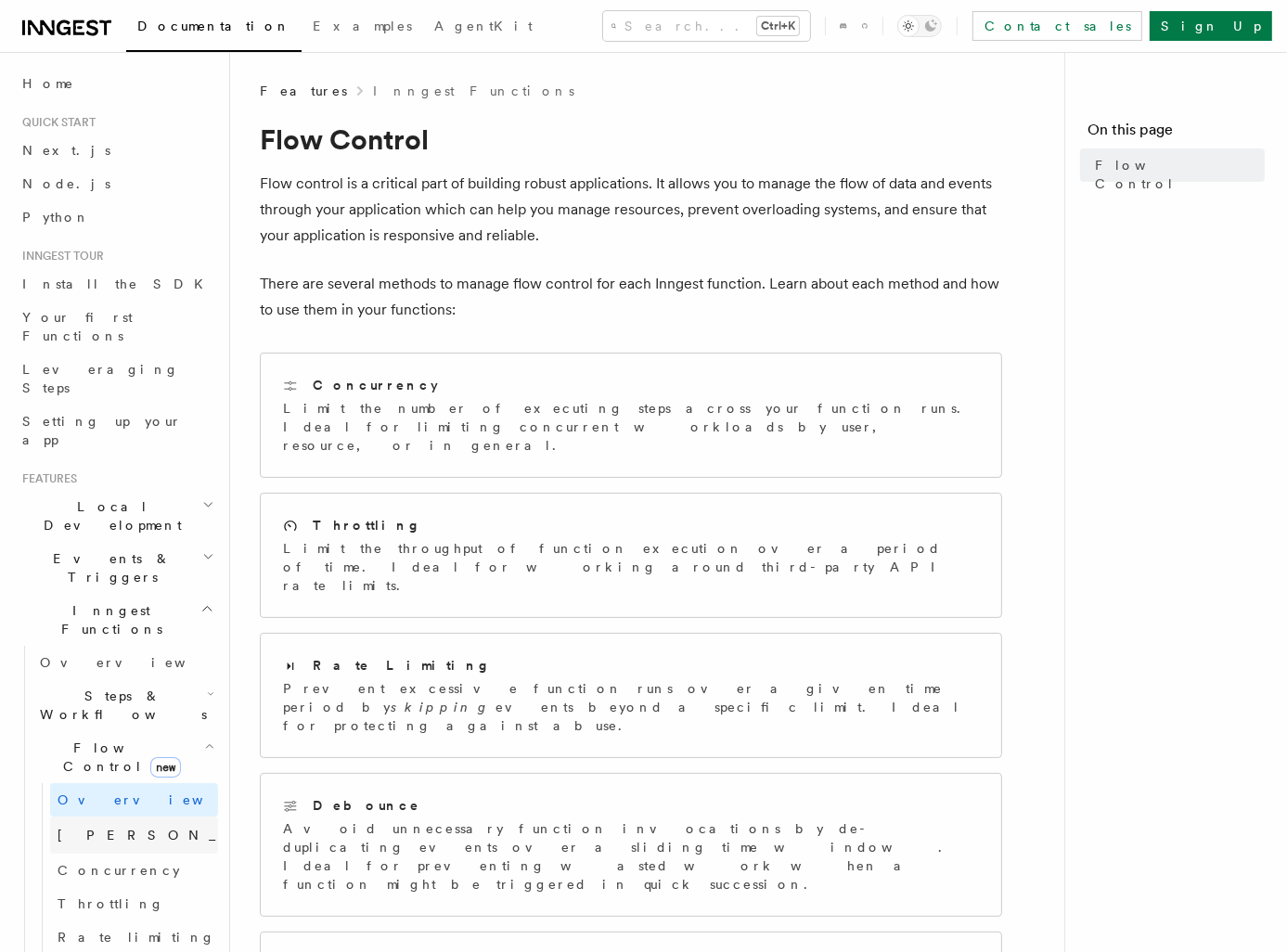
click at [103, 828] on span "[PERSON_NAME]" at bounding box center [193, 835] width 272 height 15
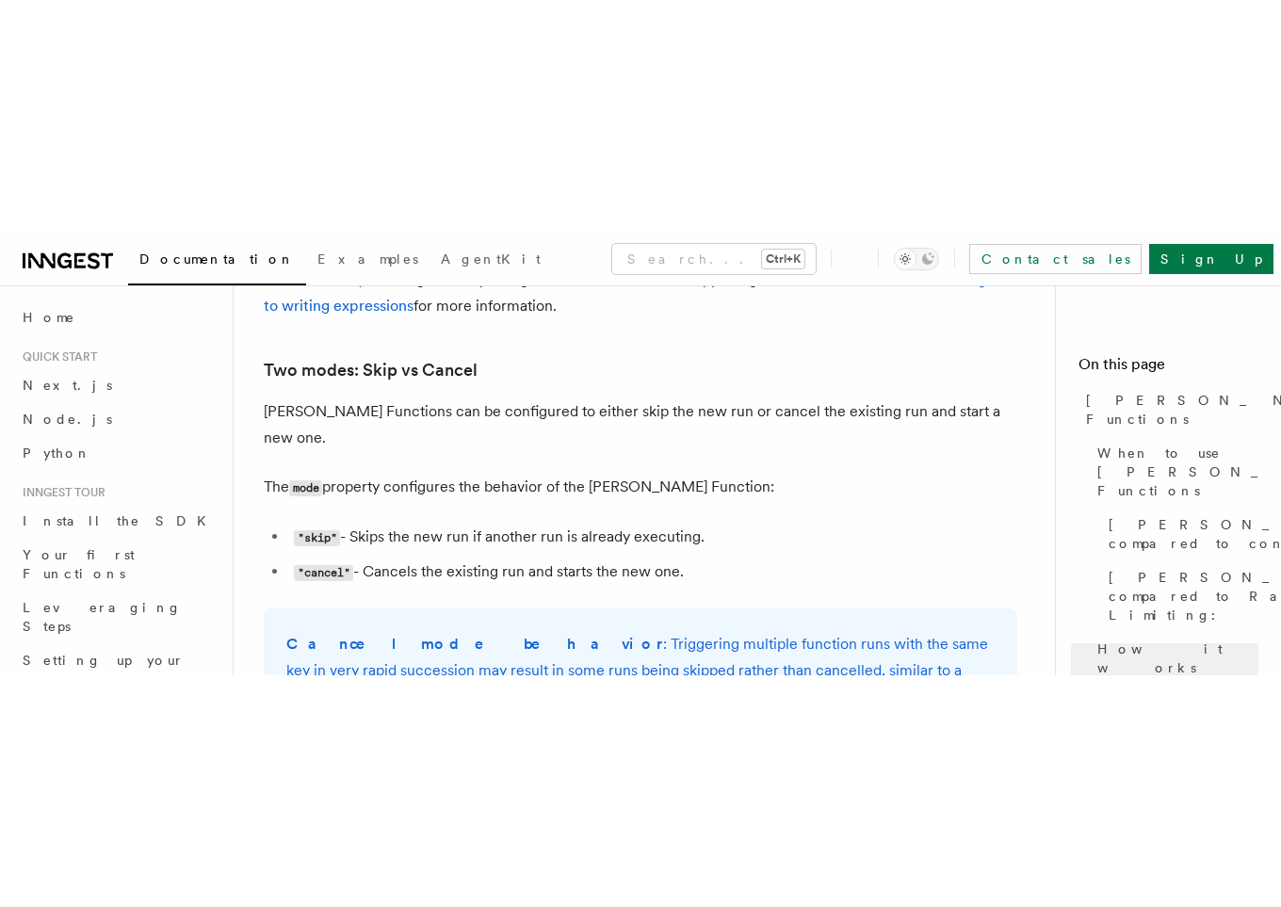
scroll to position [2161, 0]
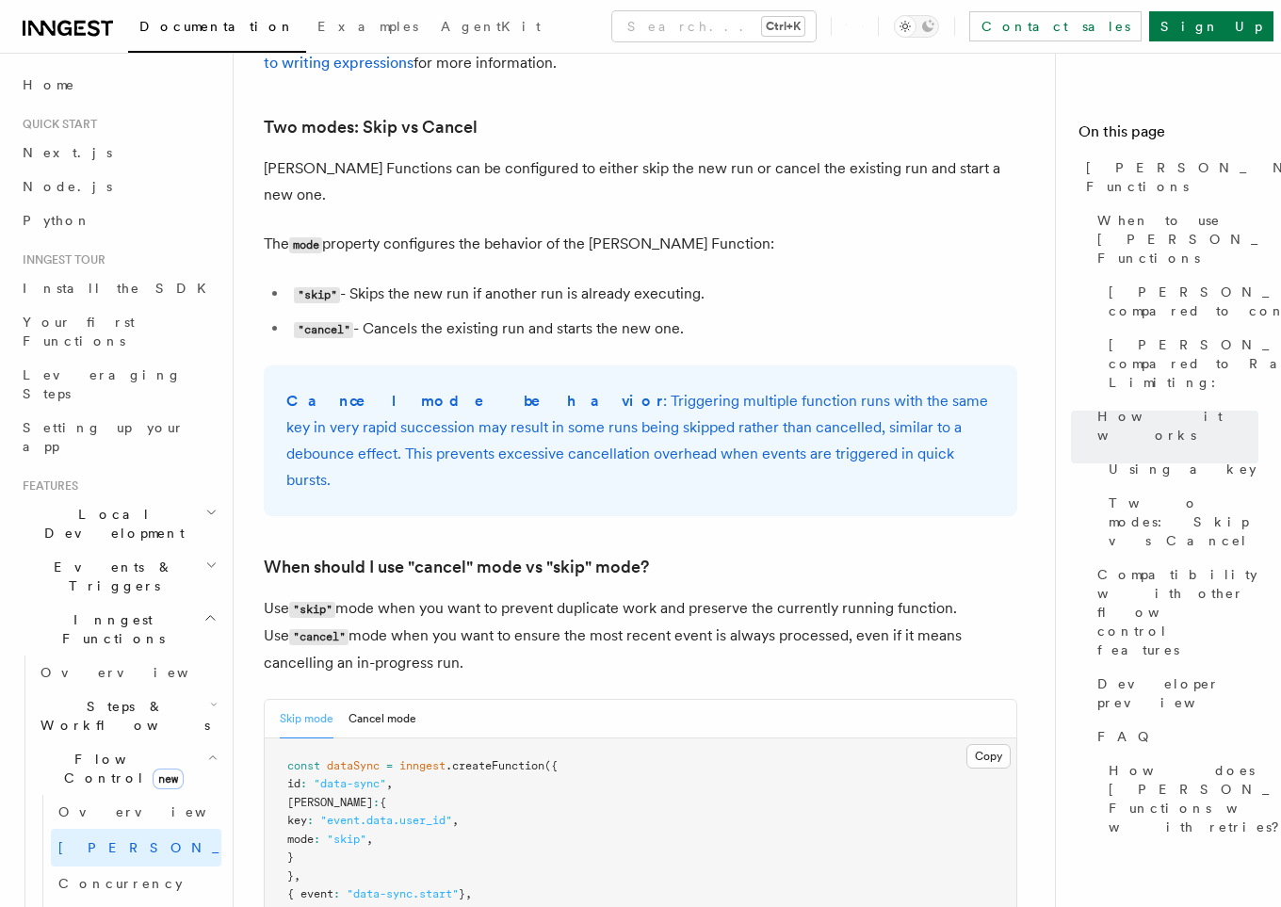
drag, startPoint x: 1246, startPoint y: 705, endPoint x: 1229, endPoint y: 693, distance: 20.9
click at [1246, 705] on nav "On this page [PERSON_NAME] Functions When to use [PERSON_NAME] Functions [PERSO…" at bounding box center [1168, 480] width 226 height 855
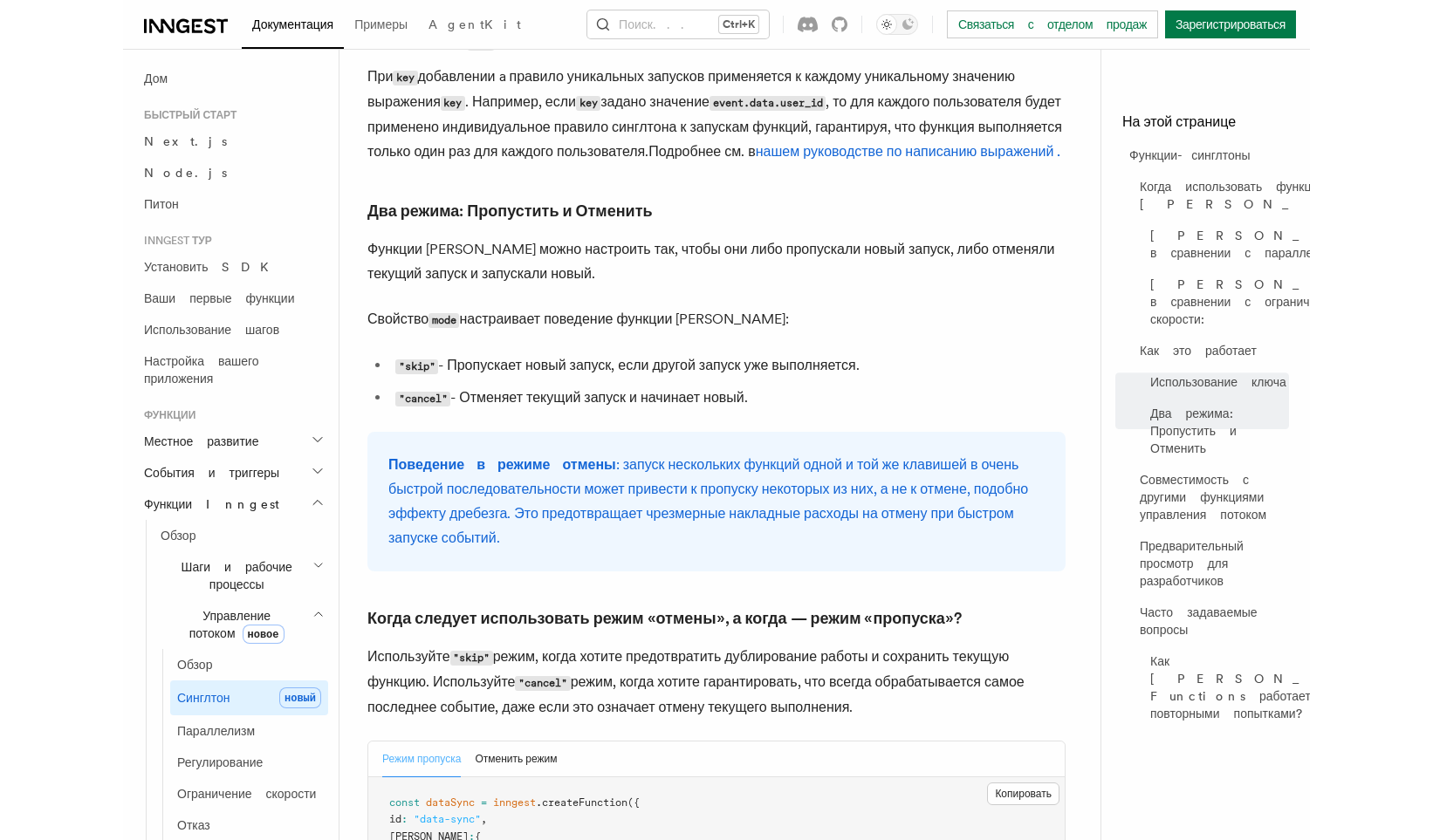
scroll to position [0, 0]
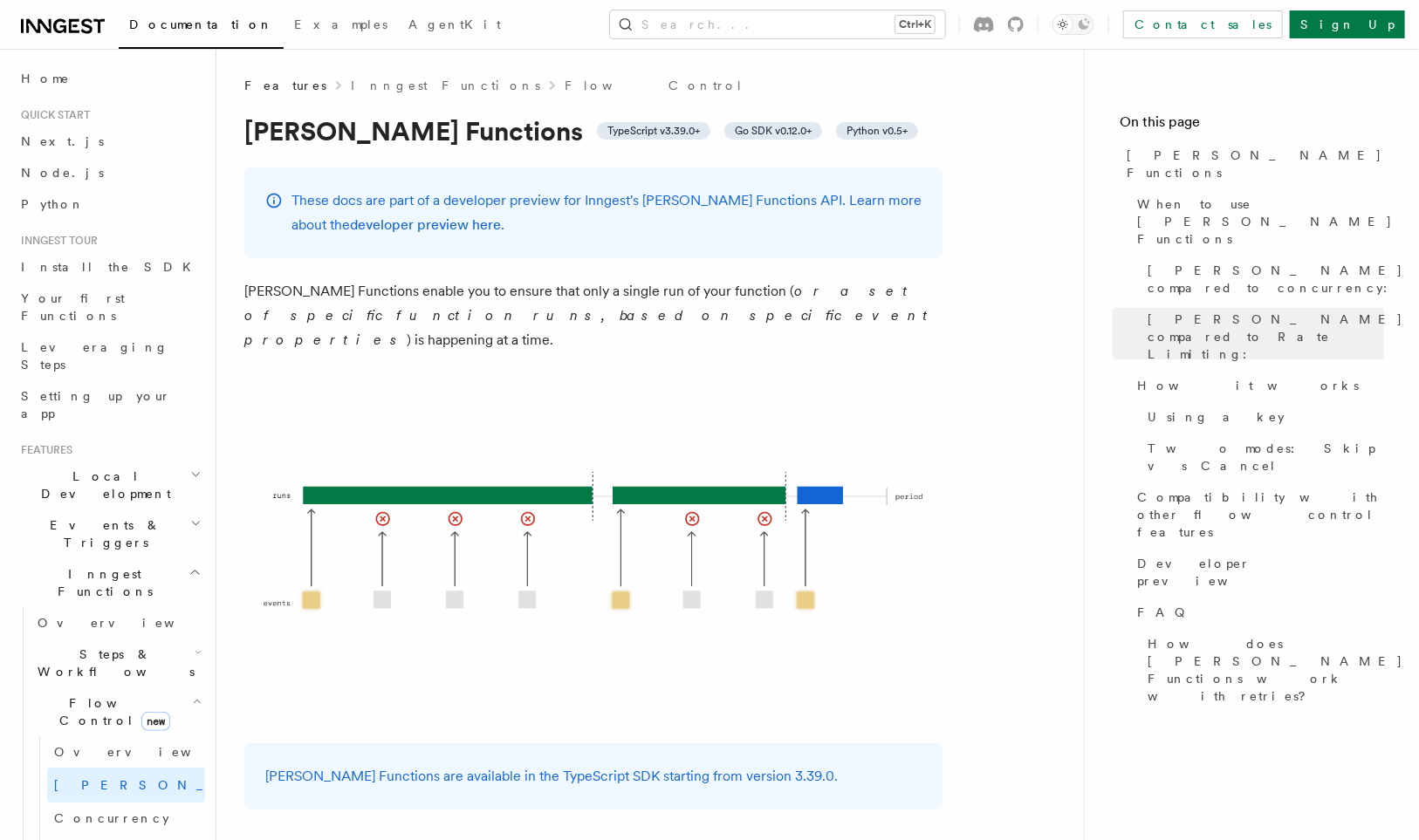
drag, startPoint x: 676, startPoint y: 275, endPoint x: 609, endPoint y: 207, distance: 95.5
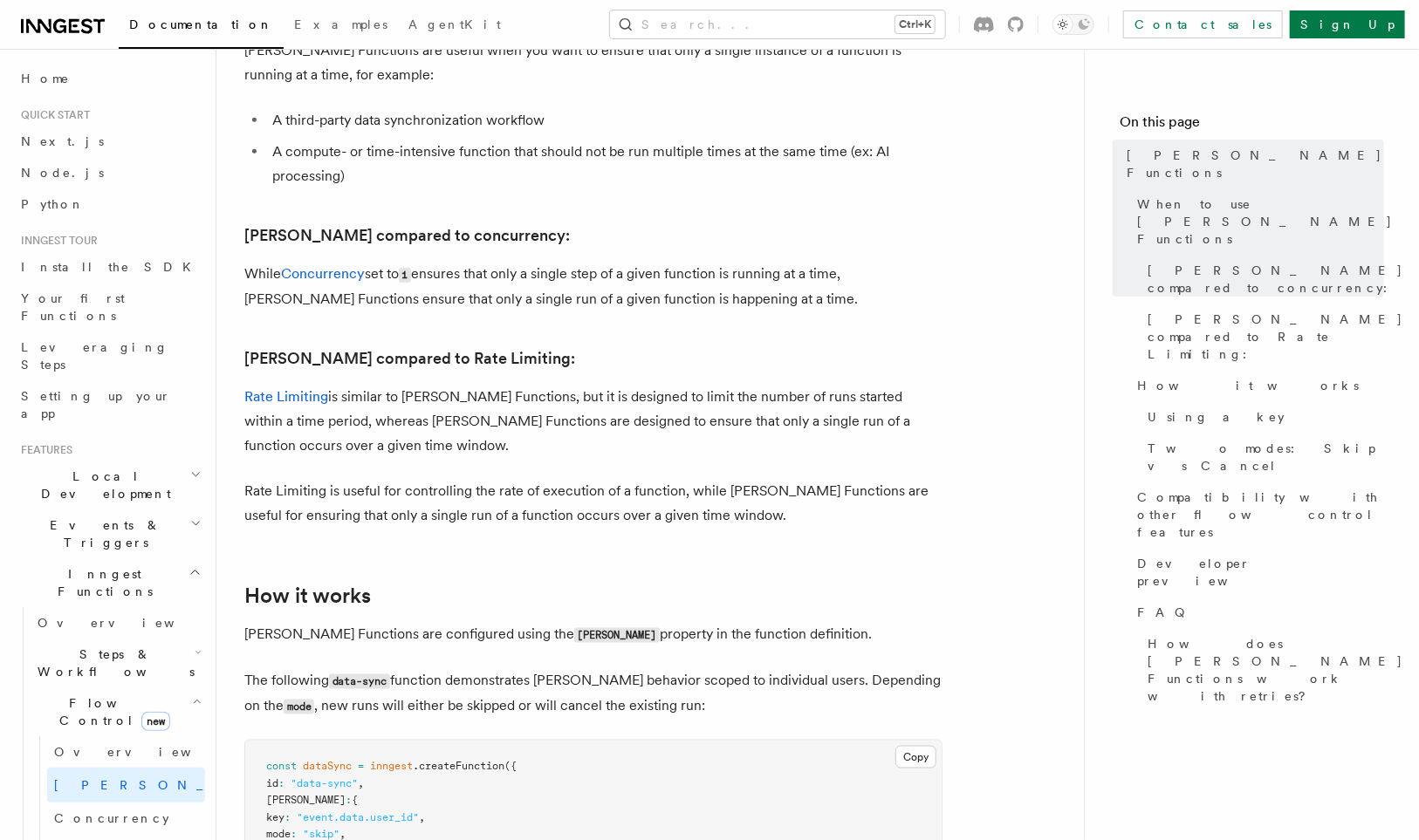
scroll to position [872, 0]
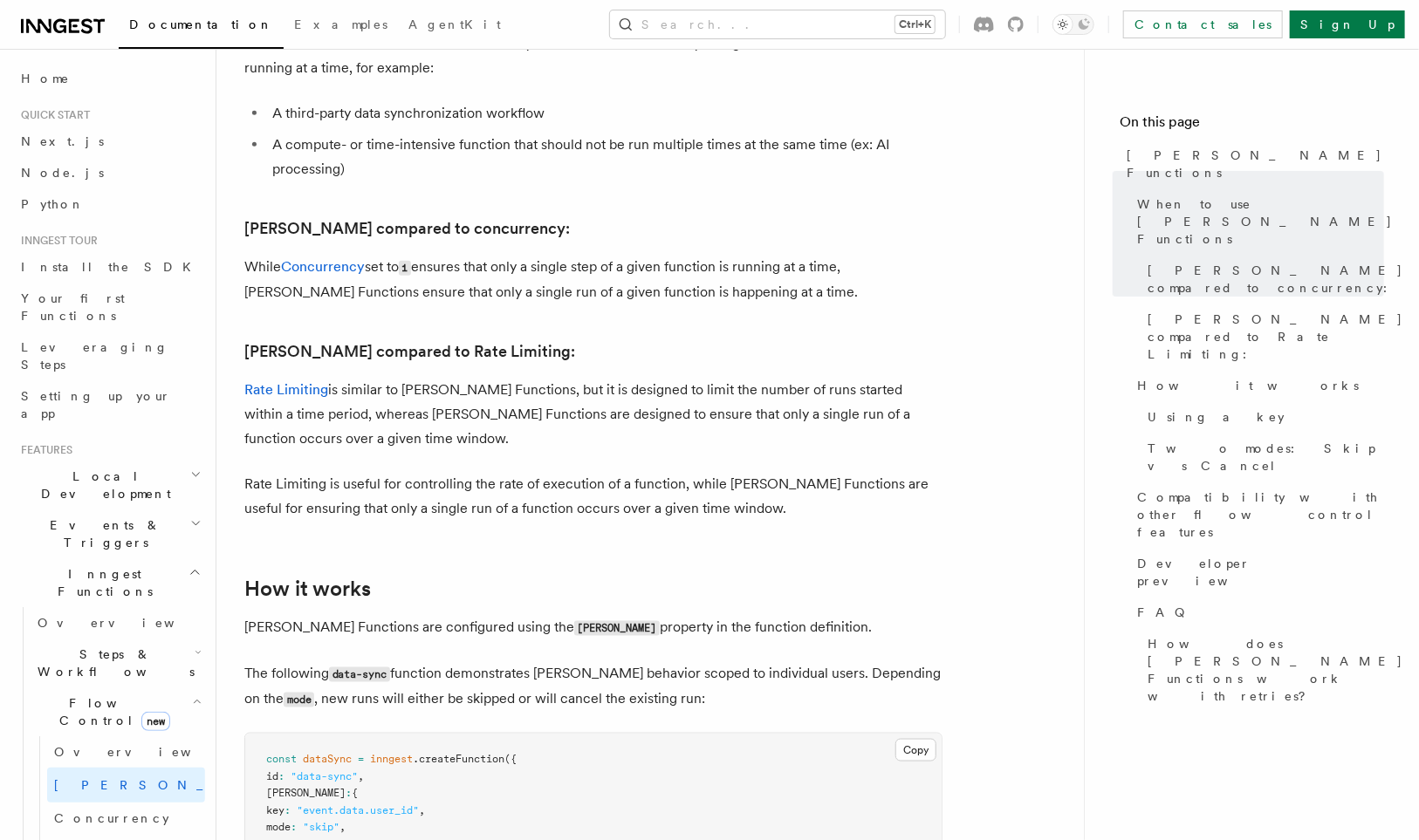
click at [1351, 596] on nav "On this page Singleton Functions When to use Singleton Functions Singleton comp…" at bounding box center [1251, 445] width 335 height 792
click at [132, 803] on link "Concurrency" at bounding box center [126, 819] width 158 height 31
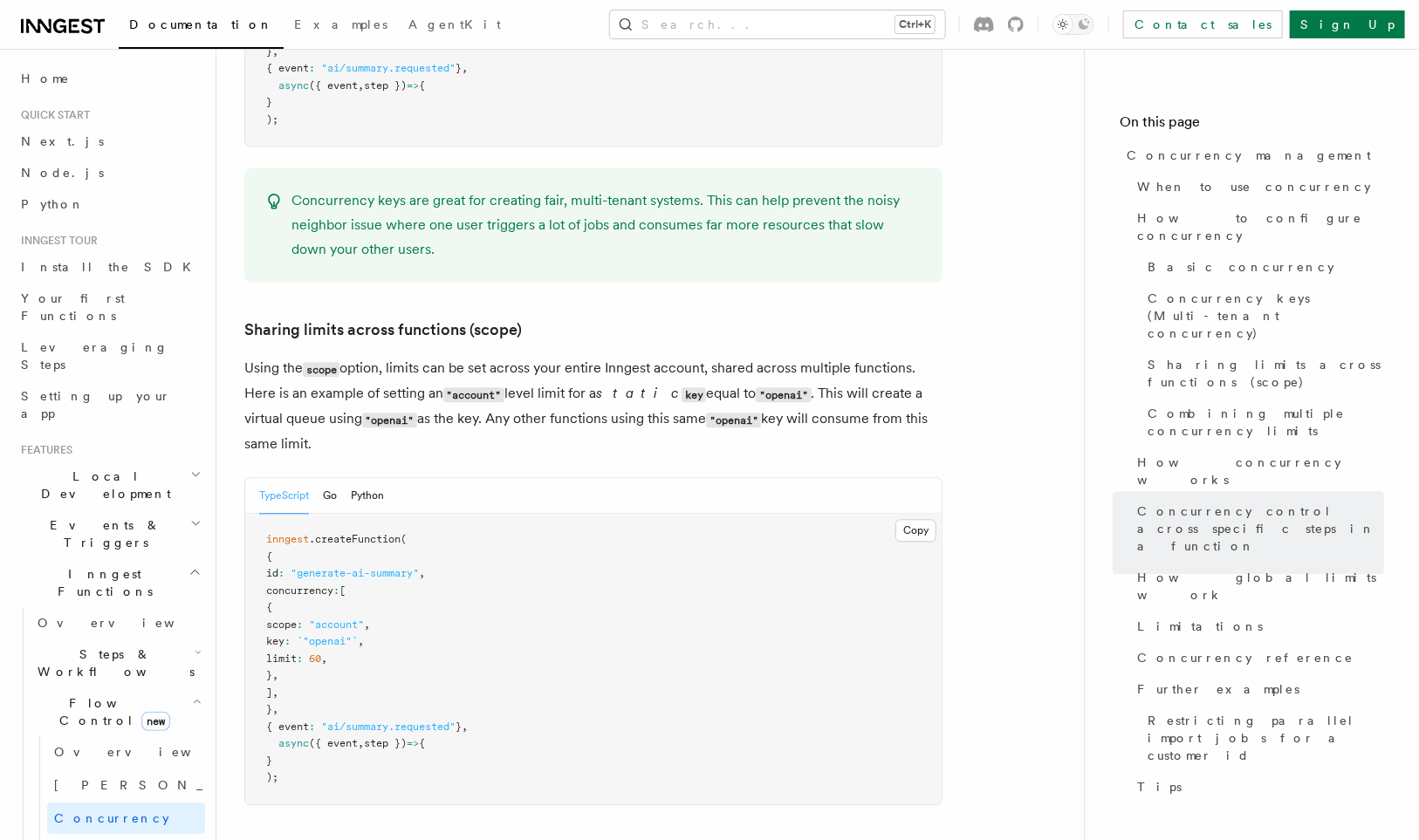
scroll to position [1337, 0]
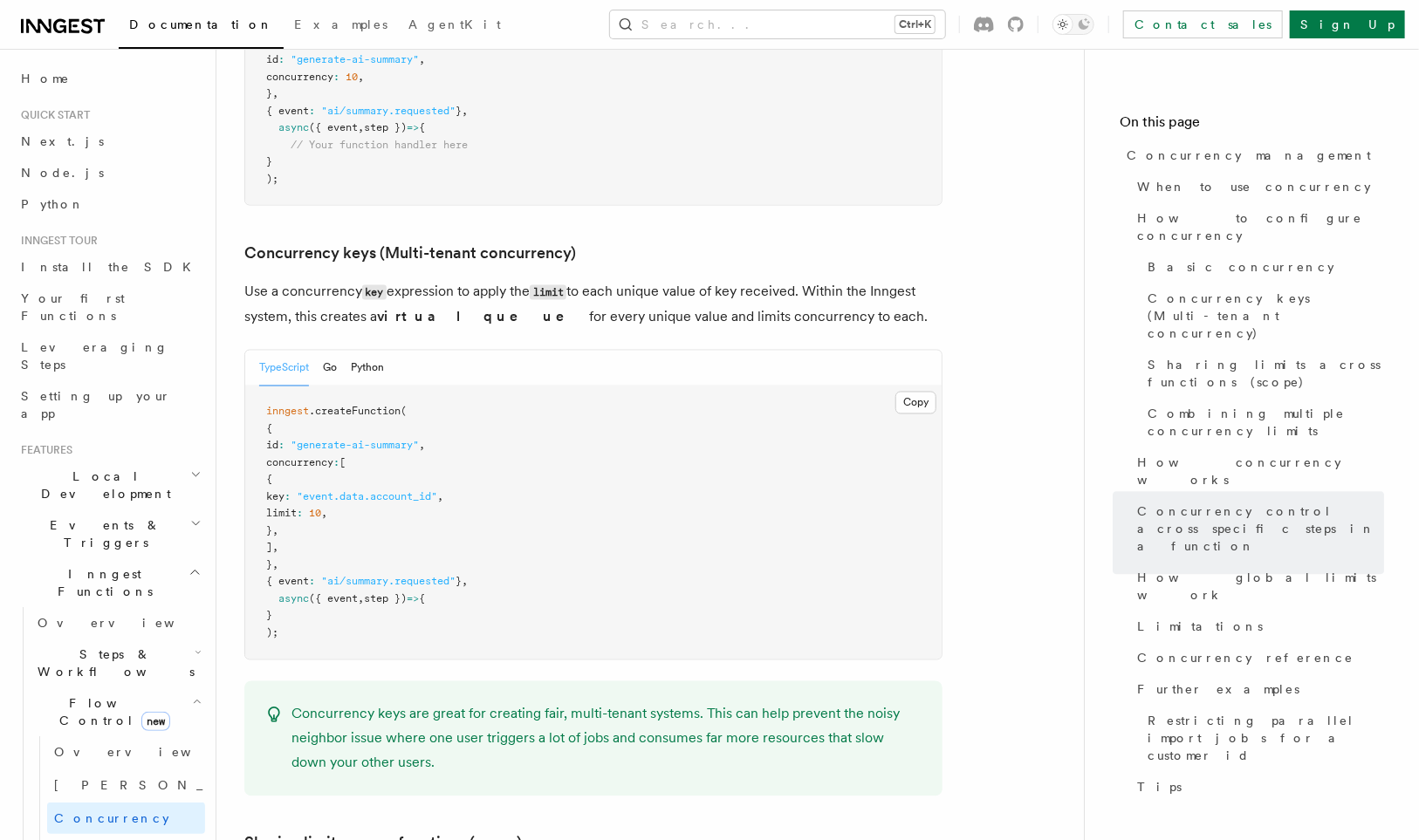
drag, startPoint x: 835, startPoint y: 650, endPoint x: 719, endPoint y: 344, distance: 327.2
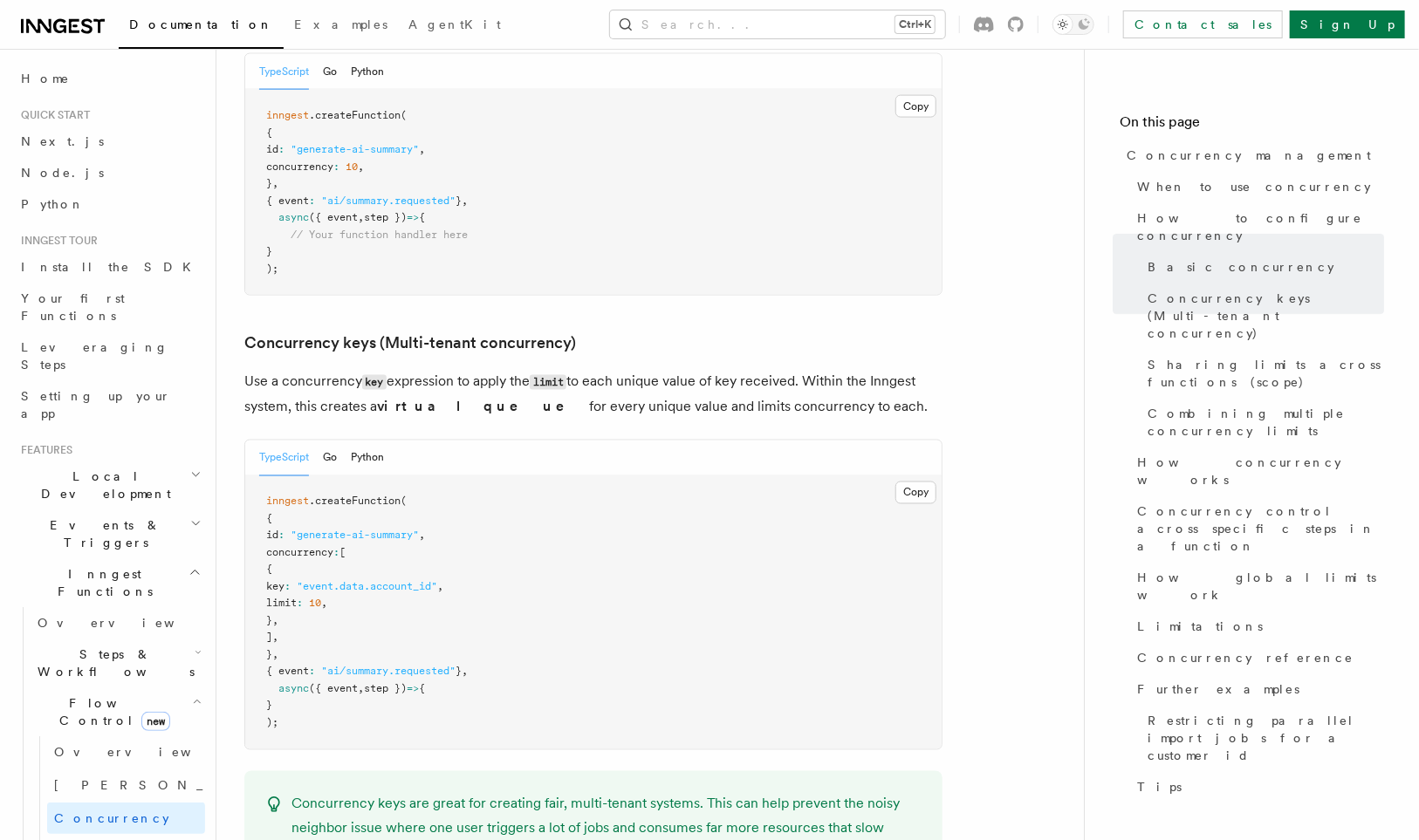
click at [1353, 672] on nav "On this page Concurrency management When to use concurrency How to configure co…" at bounding box center [1251, 445] width 335 height 792
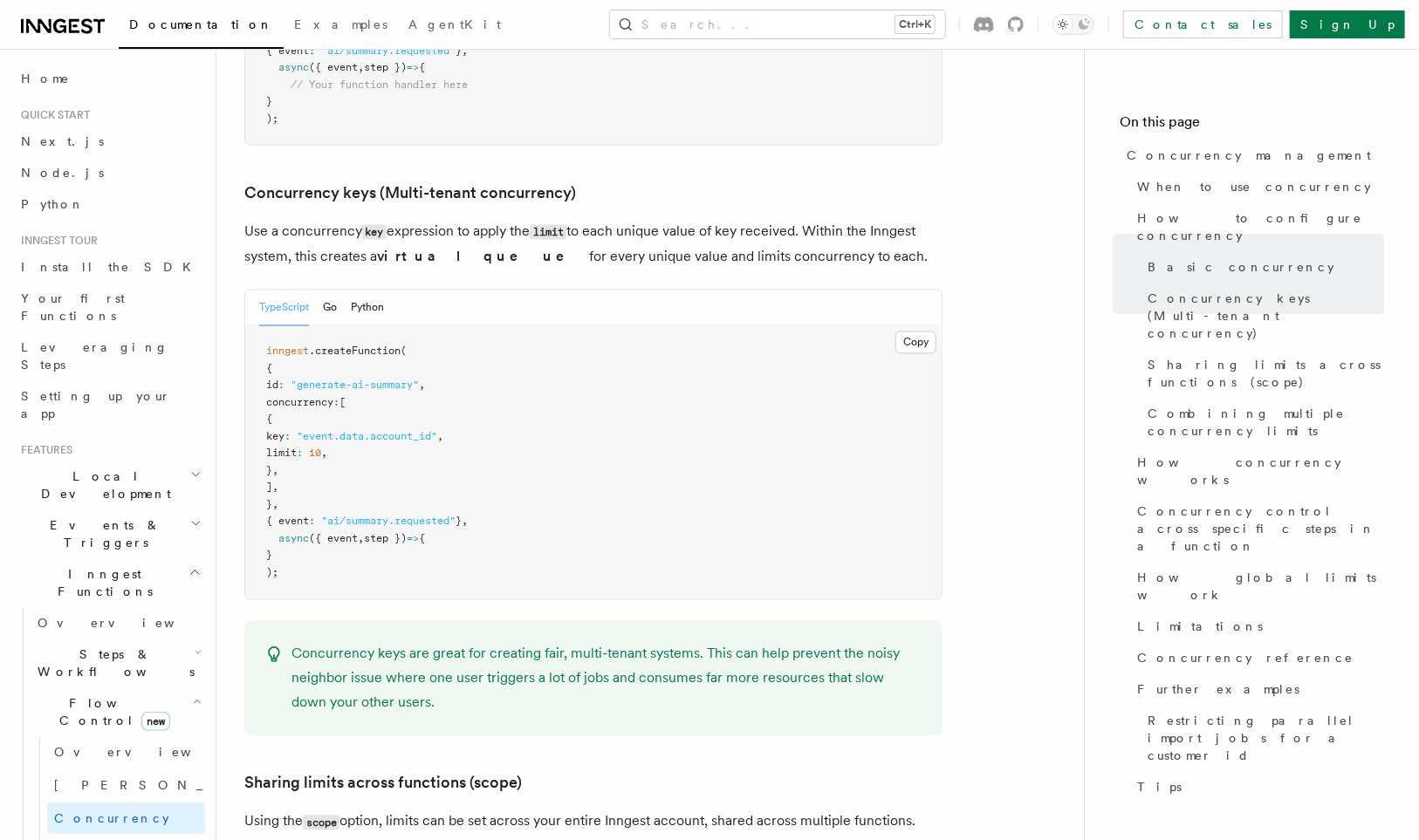
scroll to position [1511, 0]
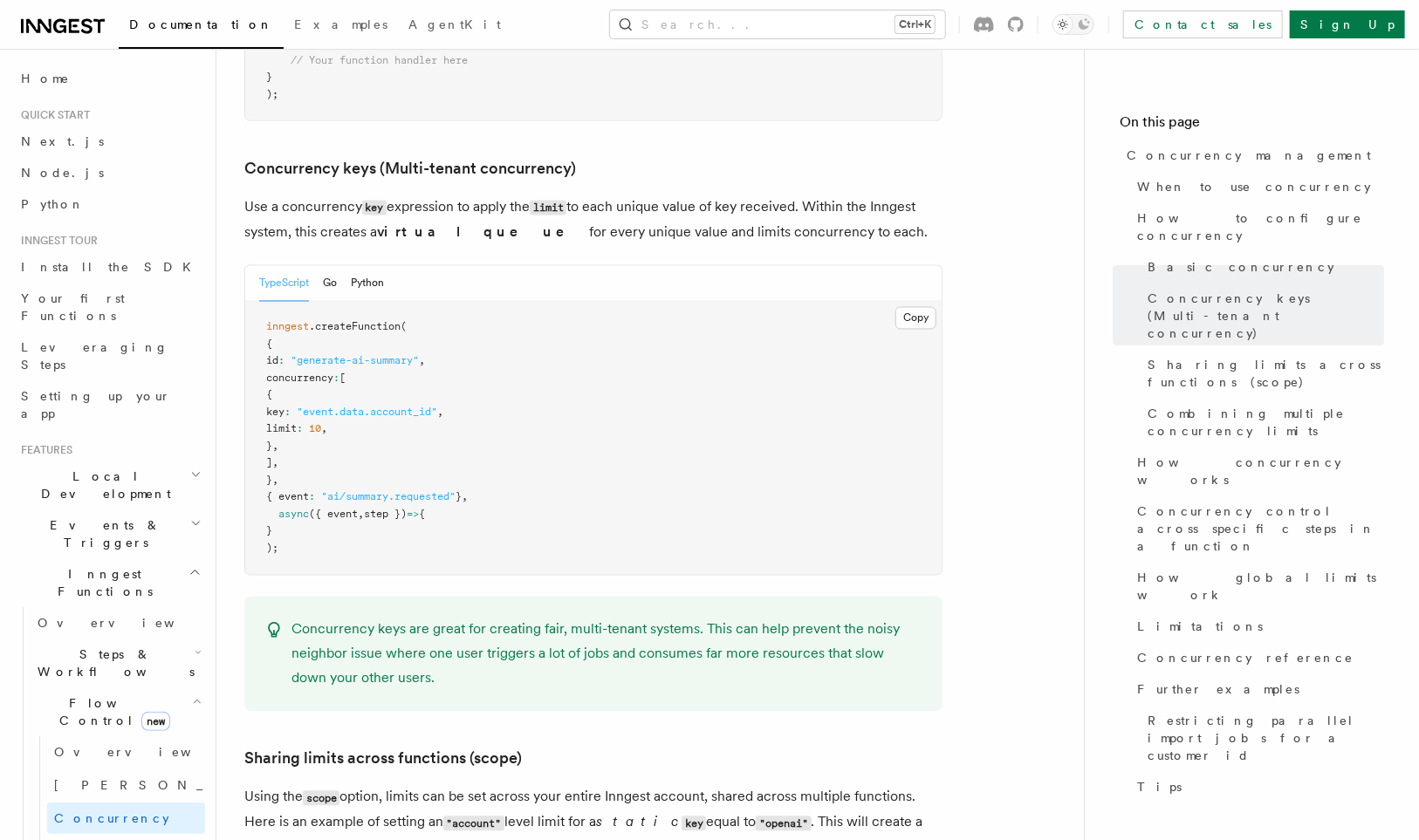
click at [106, 468] on span "Local Development" at bounding box center [102, 485] width 176 height 35
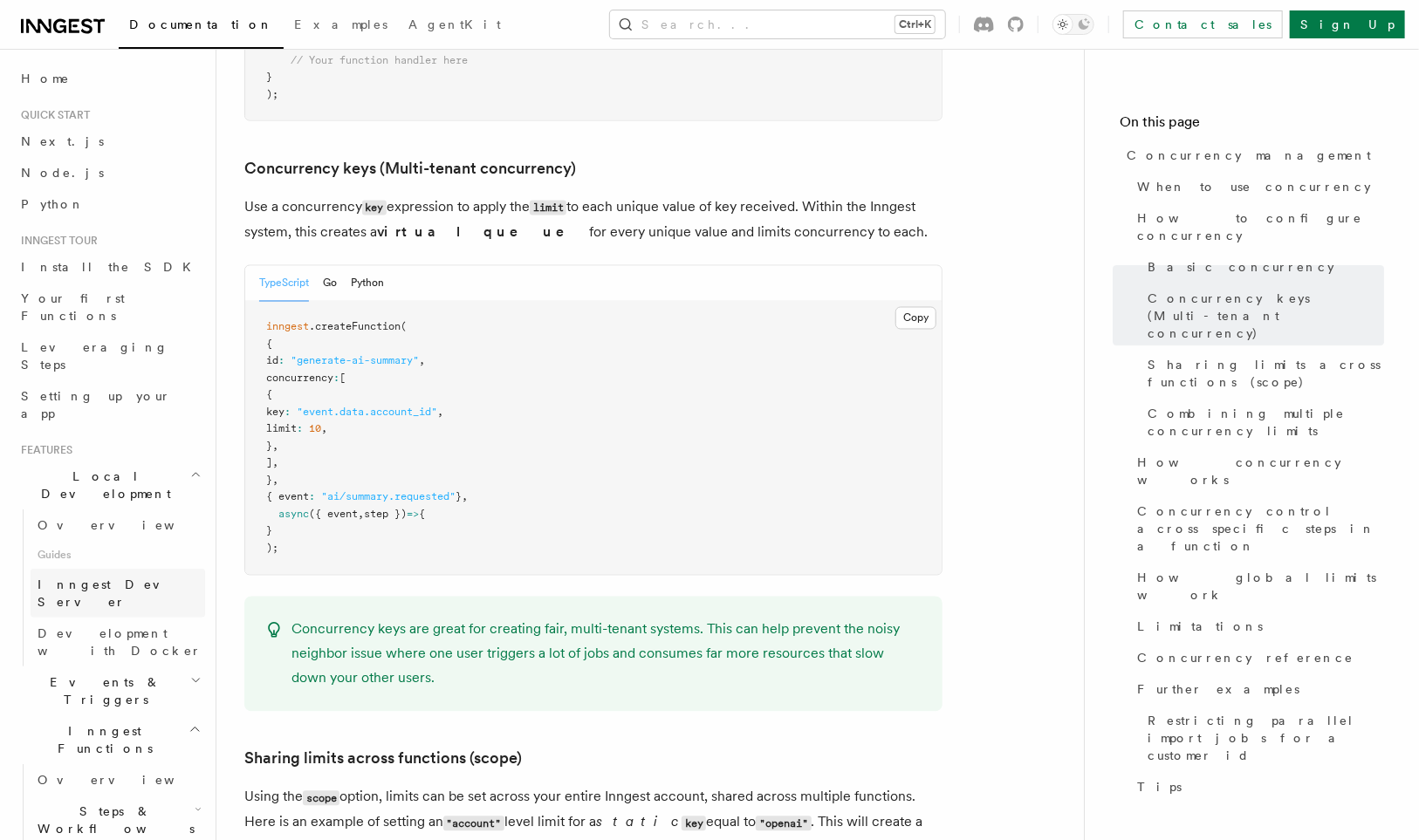
click at [140, 578] on span "Inngest Dev Server" at bounding box center [112, 594] width 149 height 31
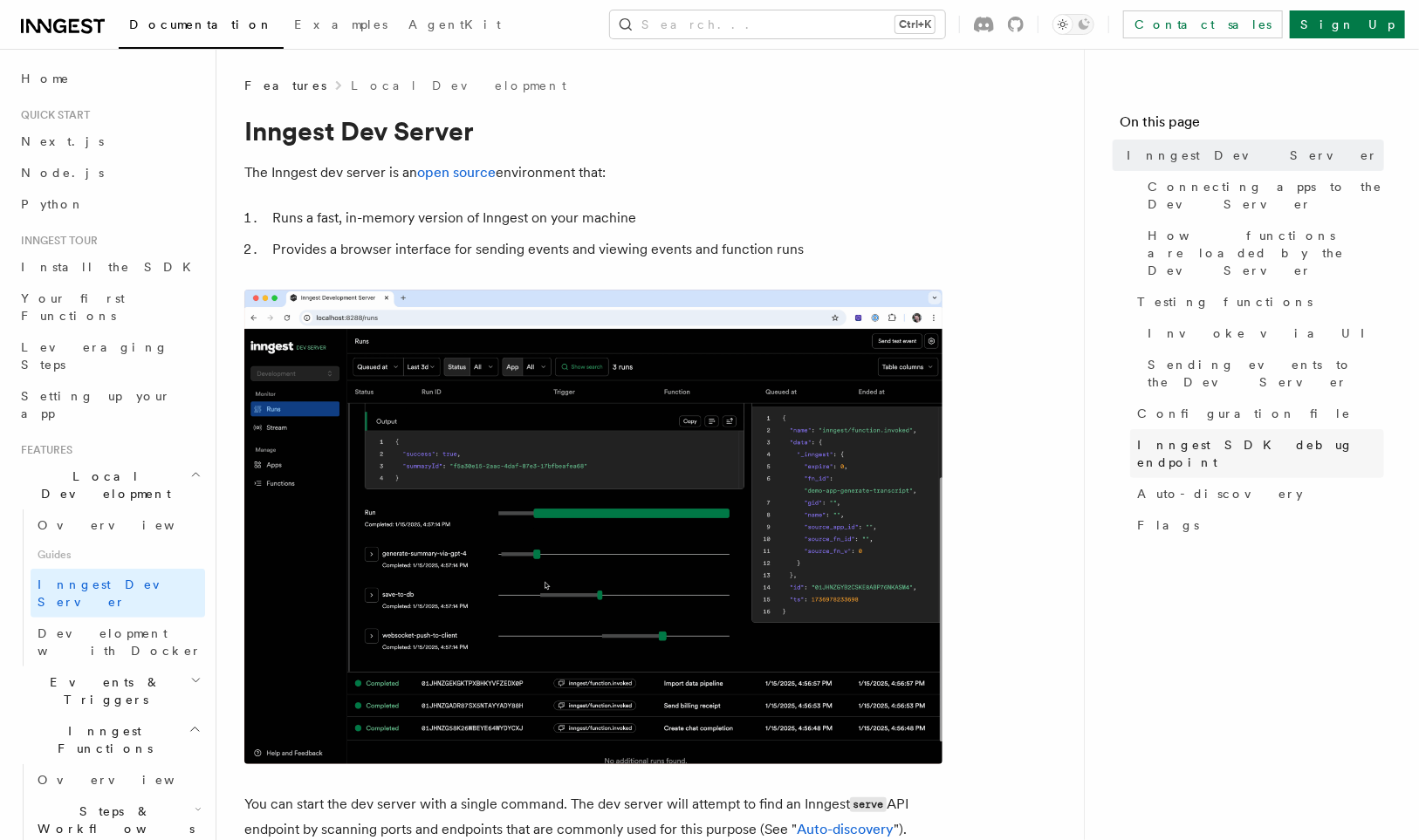
click at [1174, 436] on span "Inngest SDK debug endpoint" at bounding box center [1261, 454] width 247 height 35
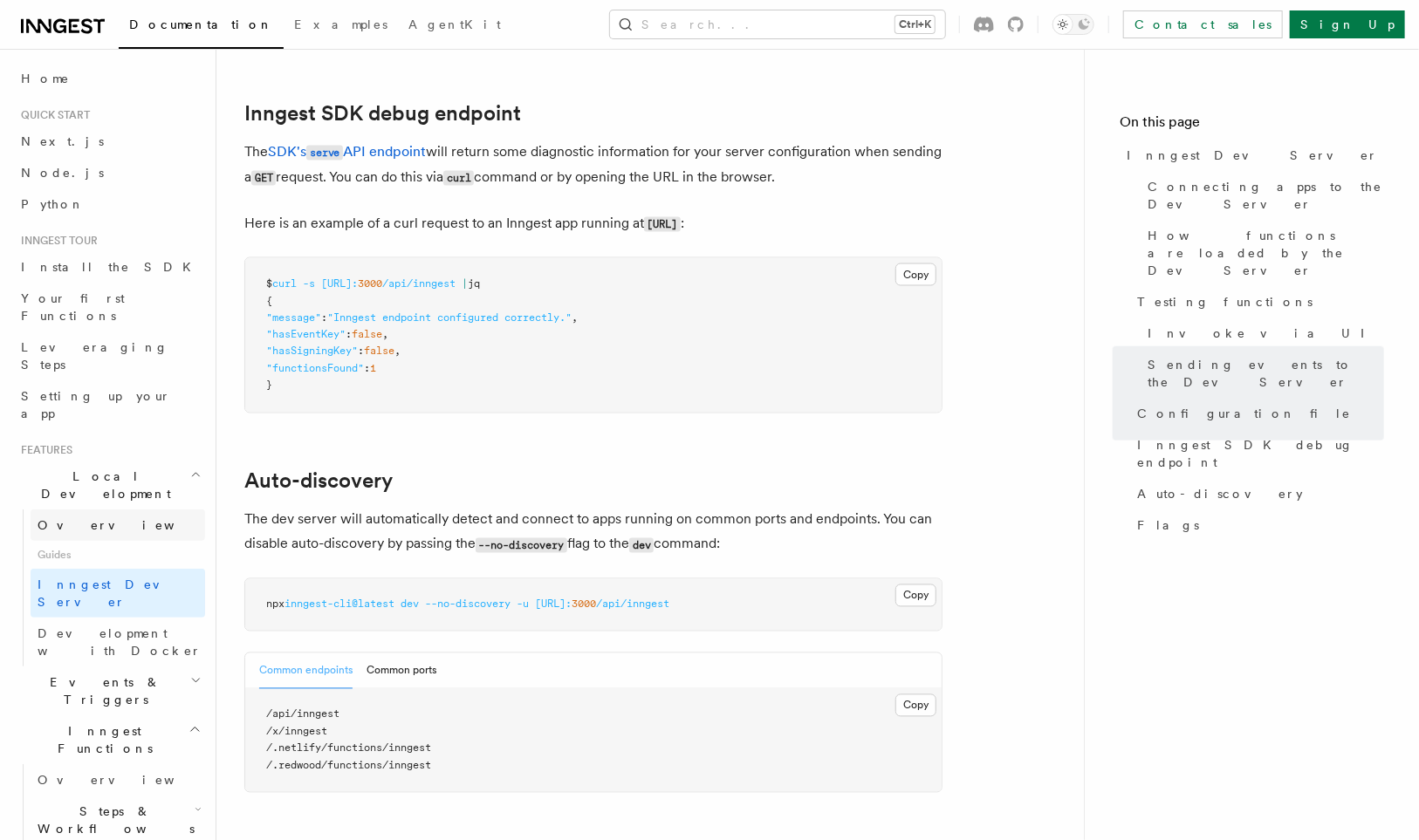
scroll to position [4999, 0]
click at [67, 519] on span "Overview" at bounding box center [128, 525] width 180 height 14
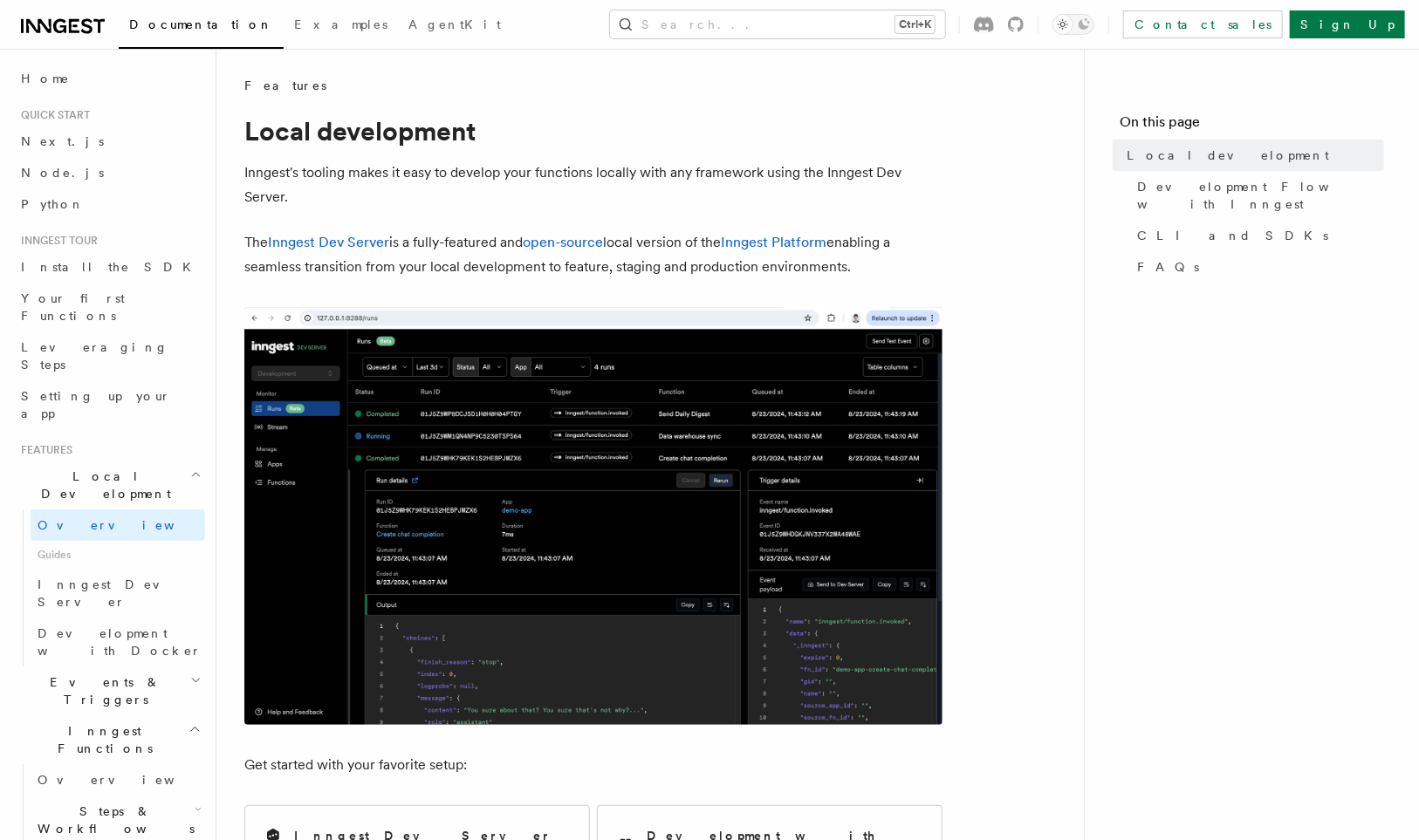
click at [1383, 282] on nav "On this page Local development Development Flow with Inngest CLI and SDKs FAQs" at bounding box center [1251, 445] width 335 height 792
click at [750, 139] on h1 "Local development" at bounding box center [594, 131] width 698 height 31
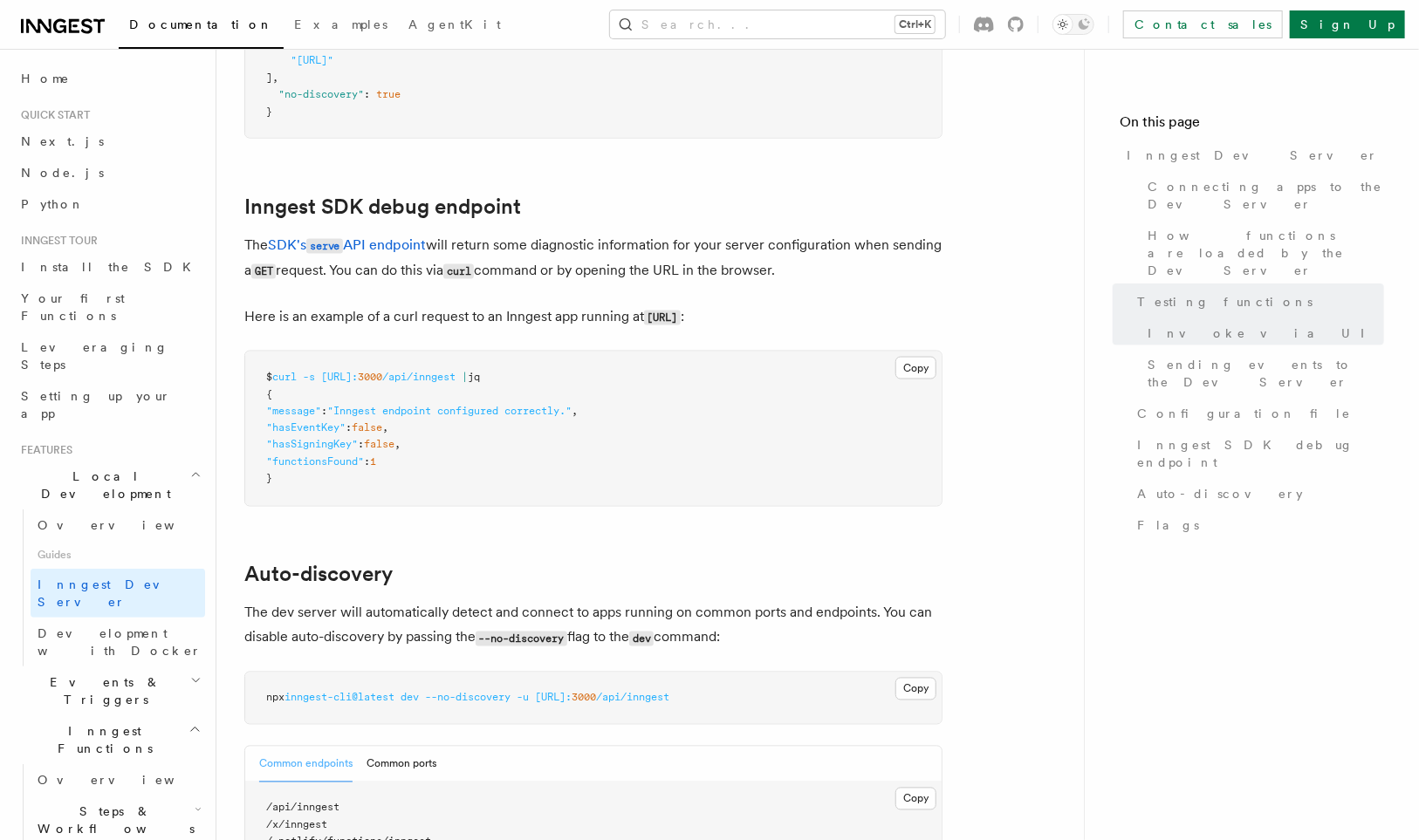
scroll to position [4894, 0]
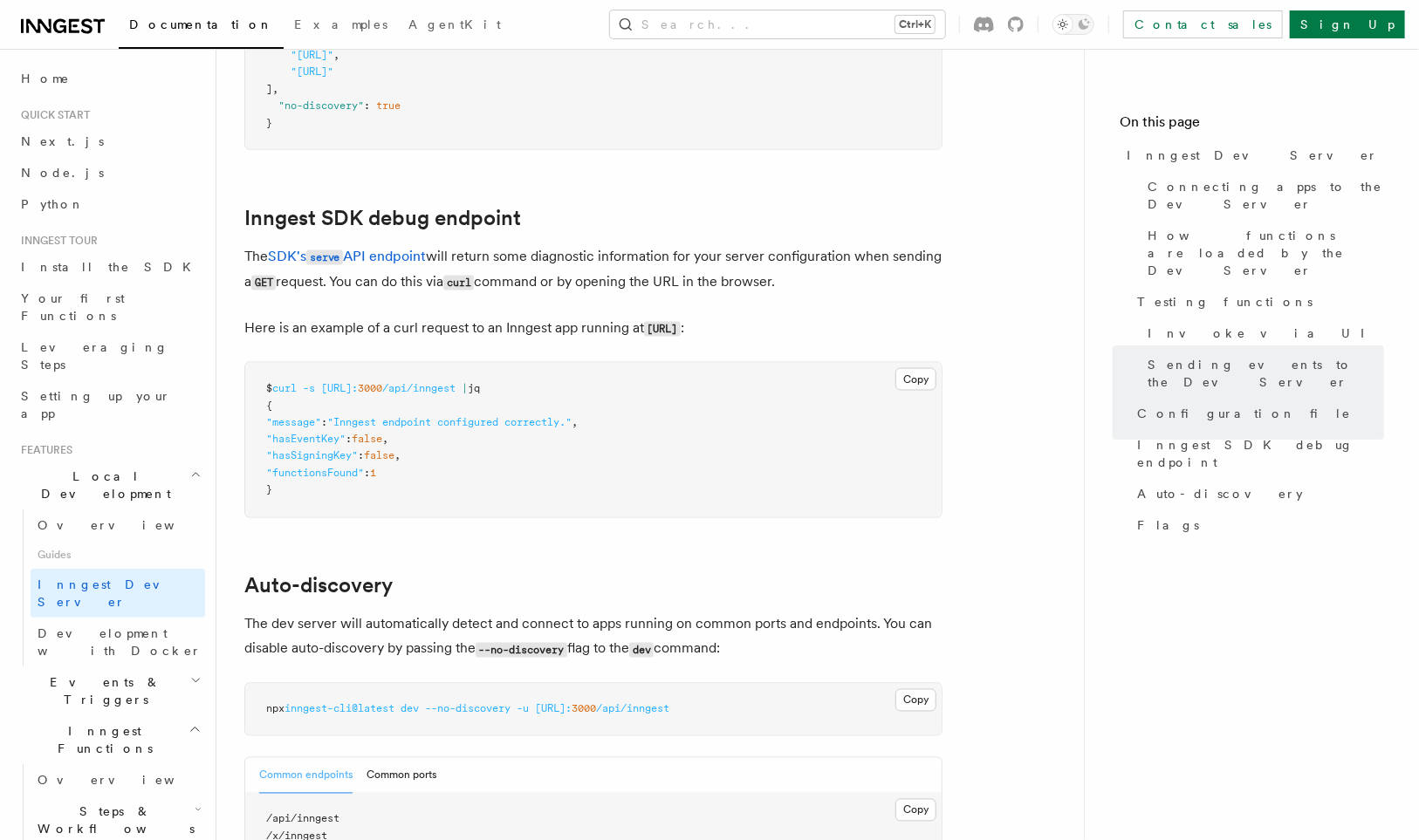
click at [916, 455] on pre "$ curl -s http://localhost: 3000 /api/inngest | jq { "message" : "Inngest endpo…" at bounding box center [594, 440] width 697 height 155
click at [653, 491] on pre "$ curl -s http://localhost: 3000 /api/inngest | jq { "message" : "Inngest endpo…" at bounding box center [594, 440] width 697 height 155
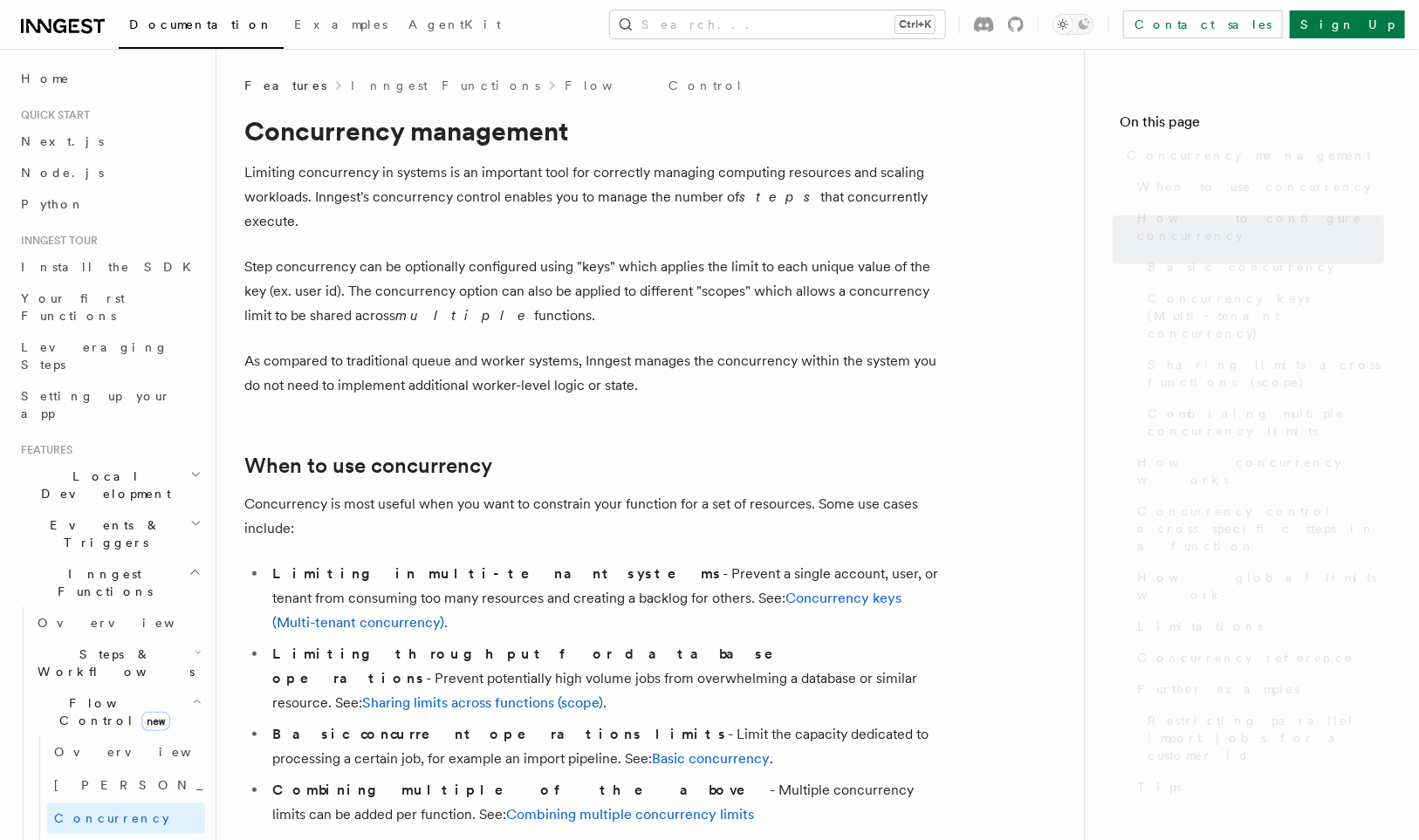
scroll to position [1511, 0]
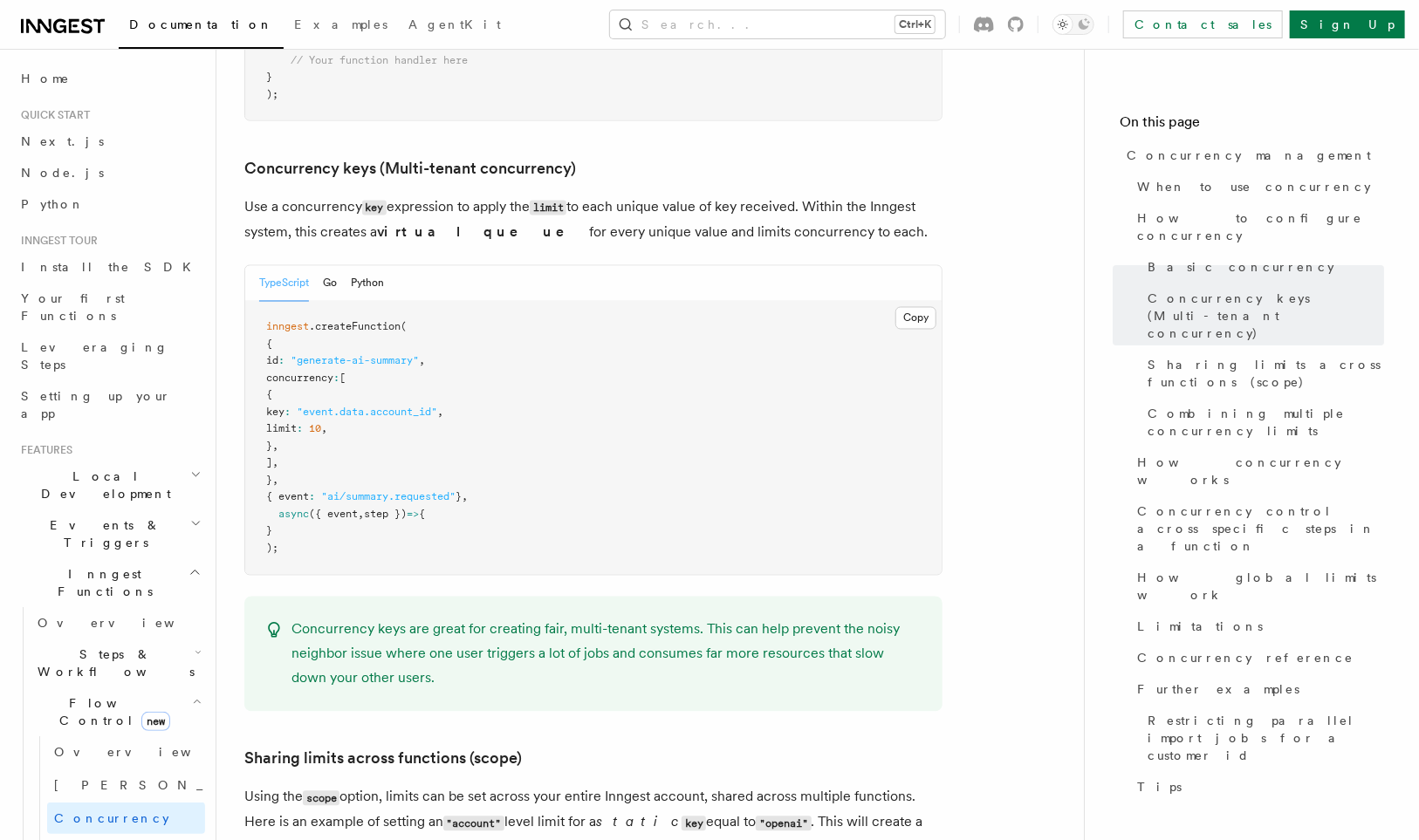
drag, startPoint x: 1361, startPoint y: 715, endPoint x: 1329, endPoint y: 696, distance: 37.2
click at [1361, 715] on nav "On this page Concurrency management When to use concurrency How to configure co…" at bounding box center [1251, 445] width 335 height 792
click at [37, 141] on span "Next.js" at bounding box center [63, 141] width 83 height 14
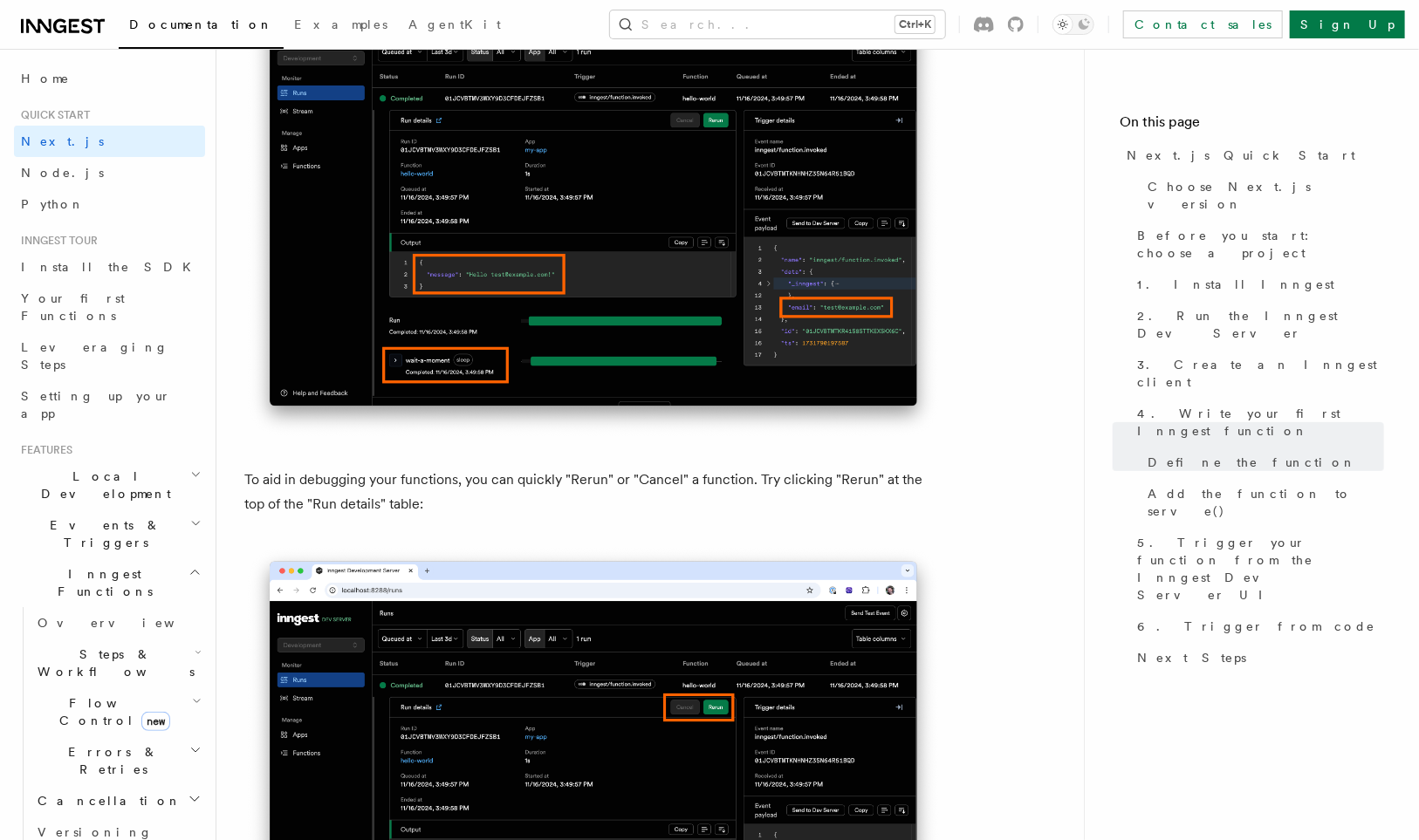
scroll to position [10923, 0]
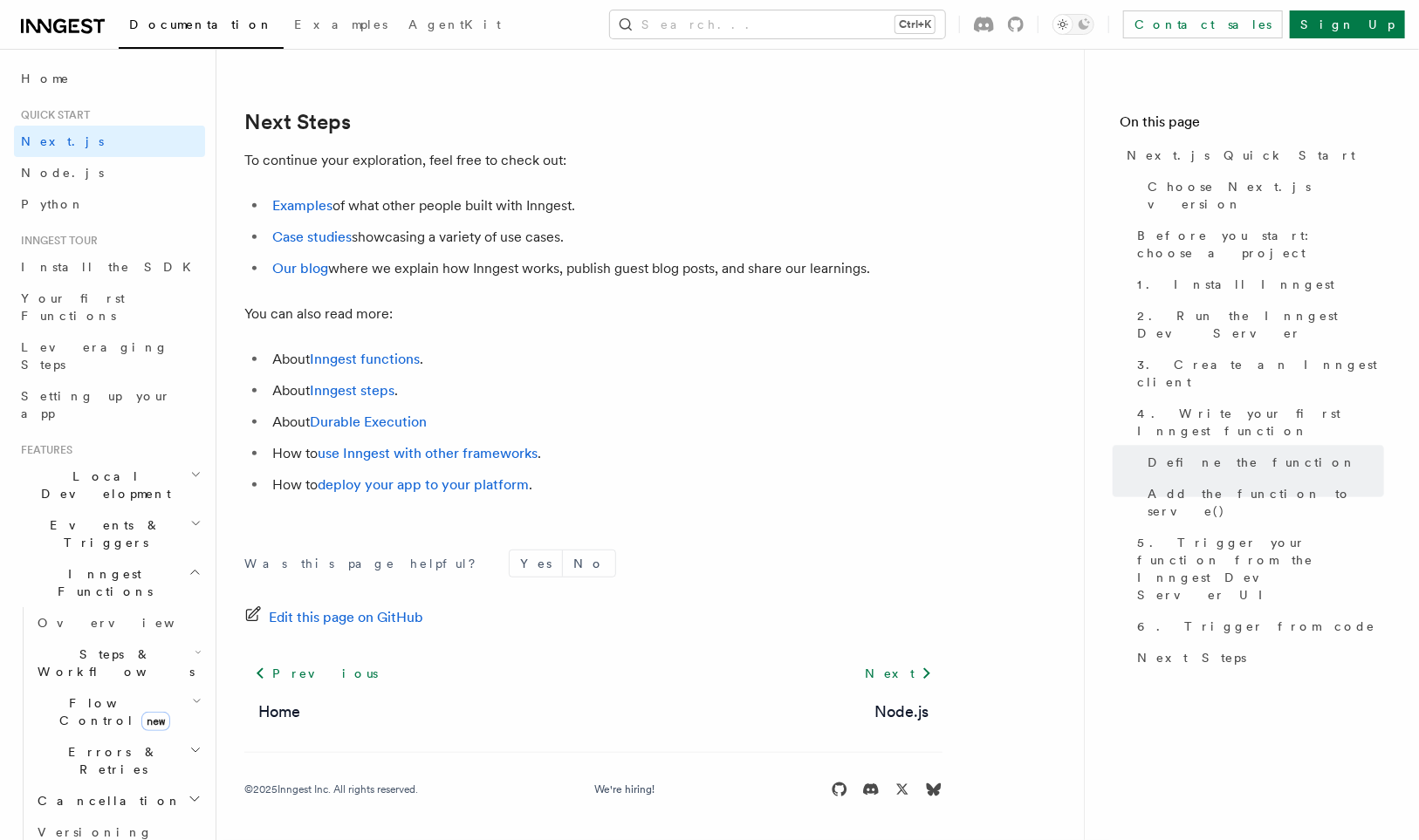
drag, startPoint x: 977, startPoint y: 763, endPoint x: 924, endPoint y: 500, distance: 268.3
